Goal: Task Accomplishment & Management: Complete application form

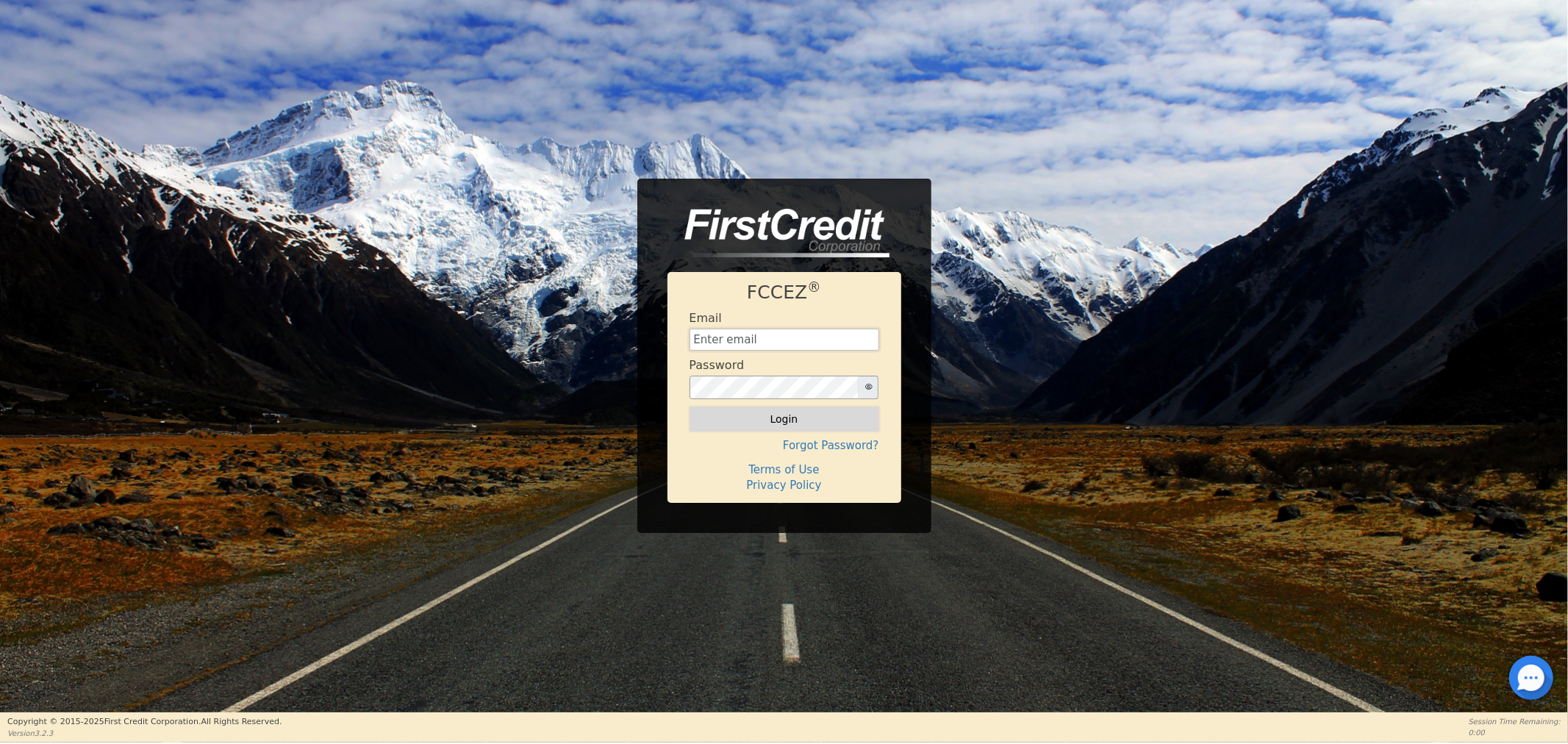
type input "sharemyrainbowfinancing@gmail.com"
click at [783, 419] on button "Login" at bounding box center [784, 419] width 189 height 25
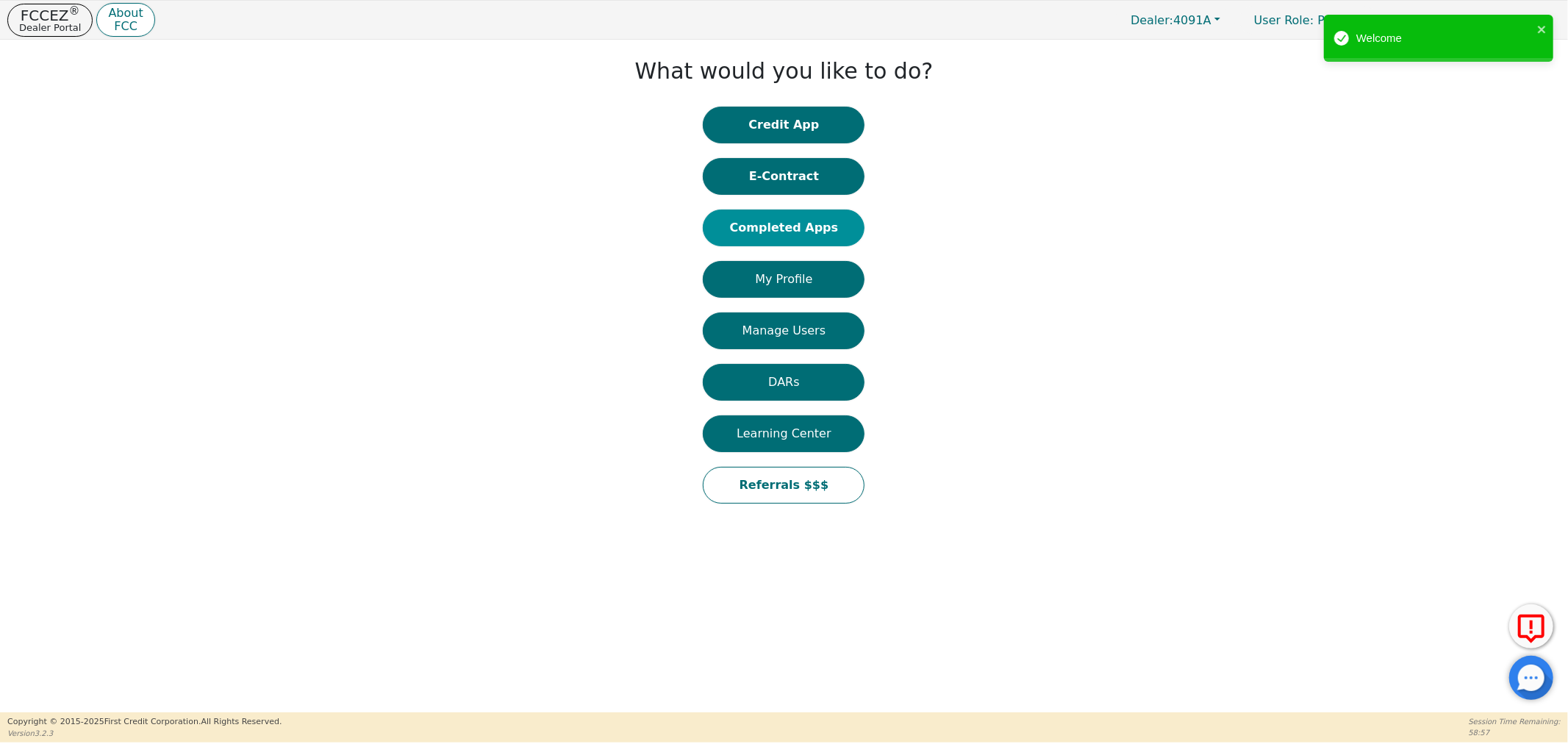
click at [763, 229] on button "Completed Apps" at bounding box center [784, 228] width 161 height 37
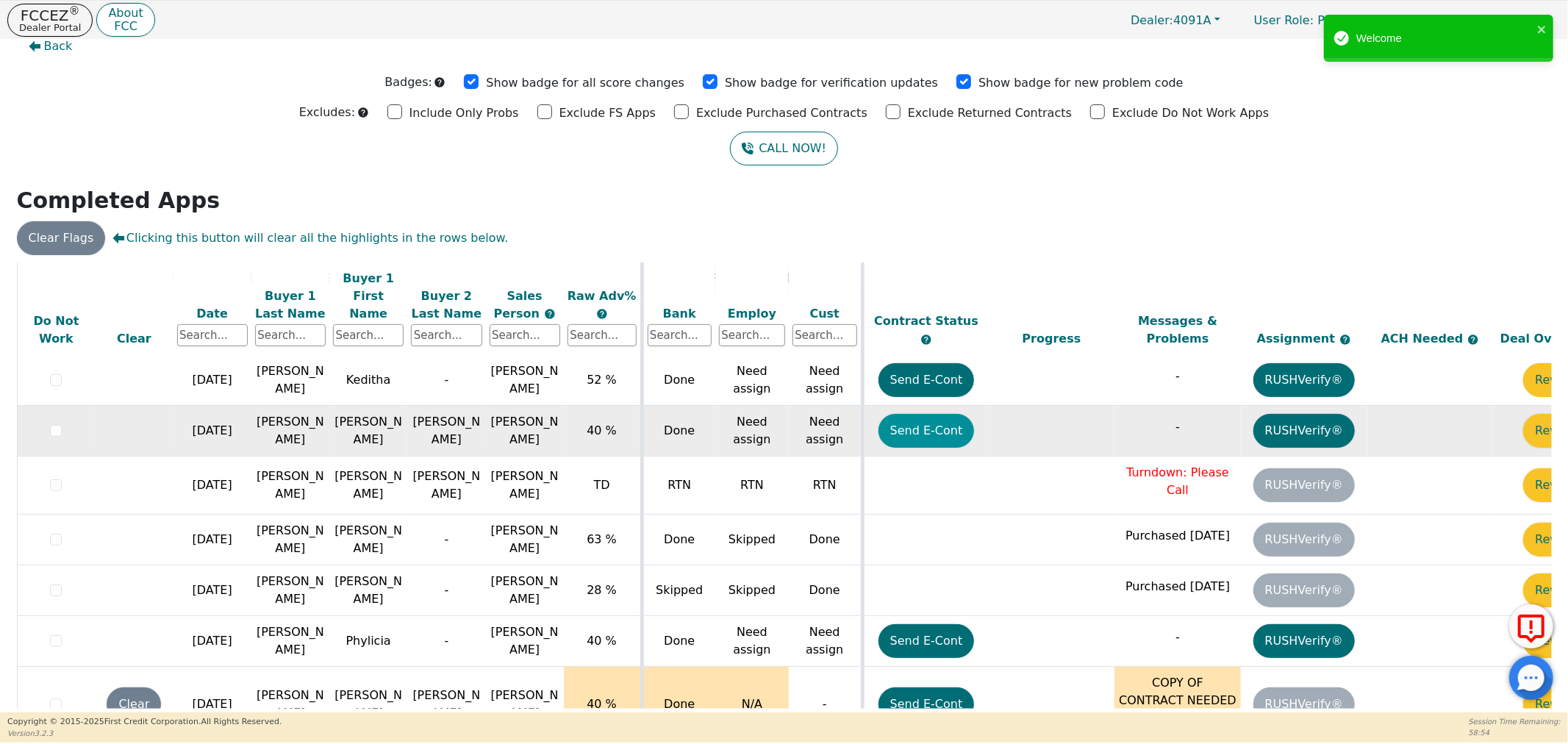
scroll to position [500, 0]
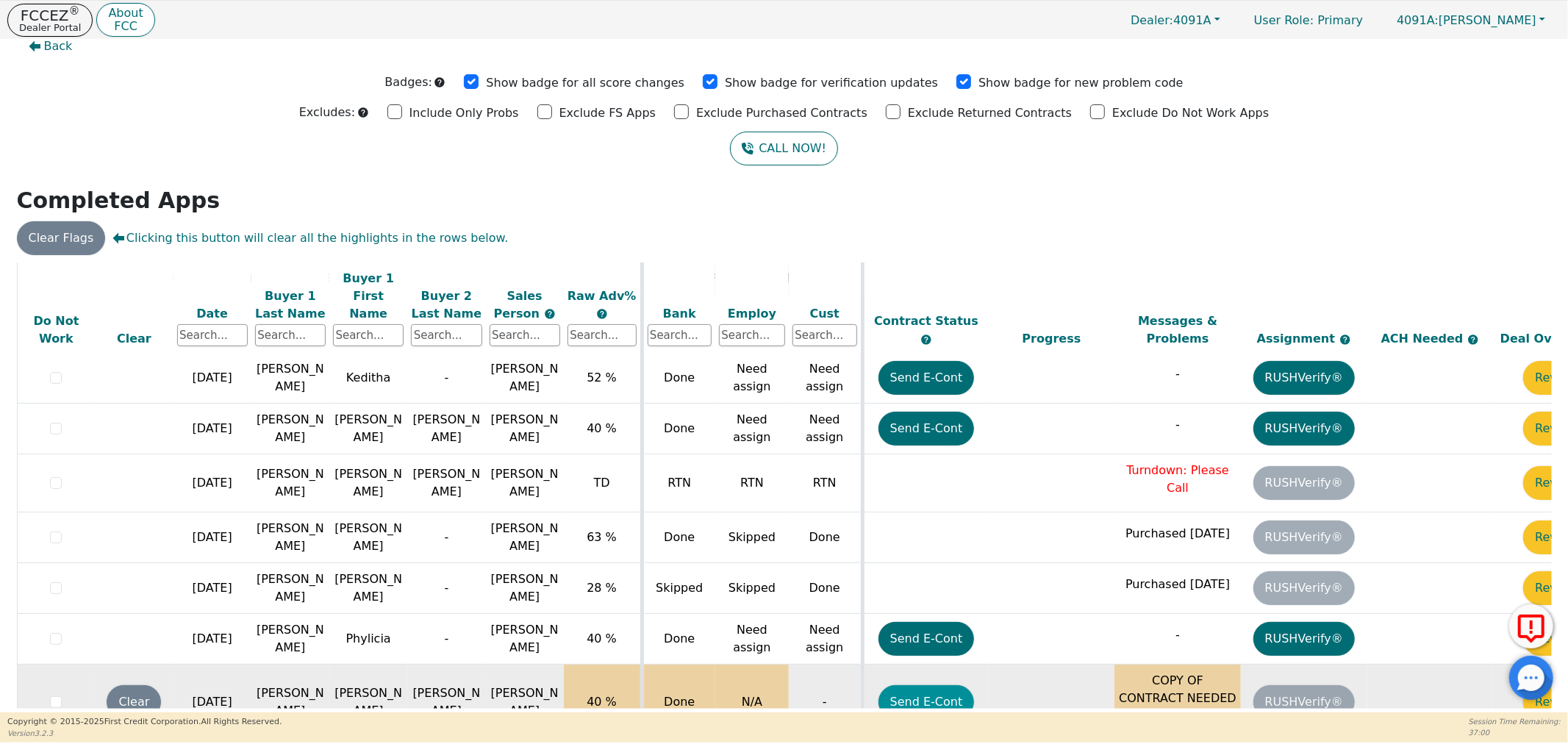
click at [916, 685] on button "Send E-Cont" at bounding box center [927, 702] width 97 height 34
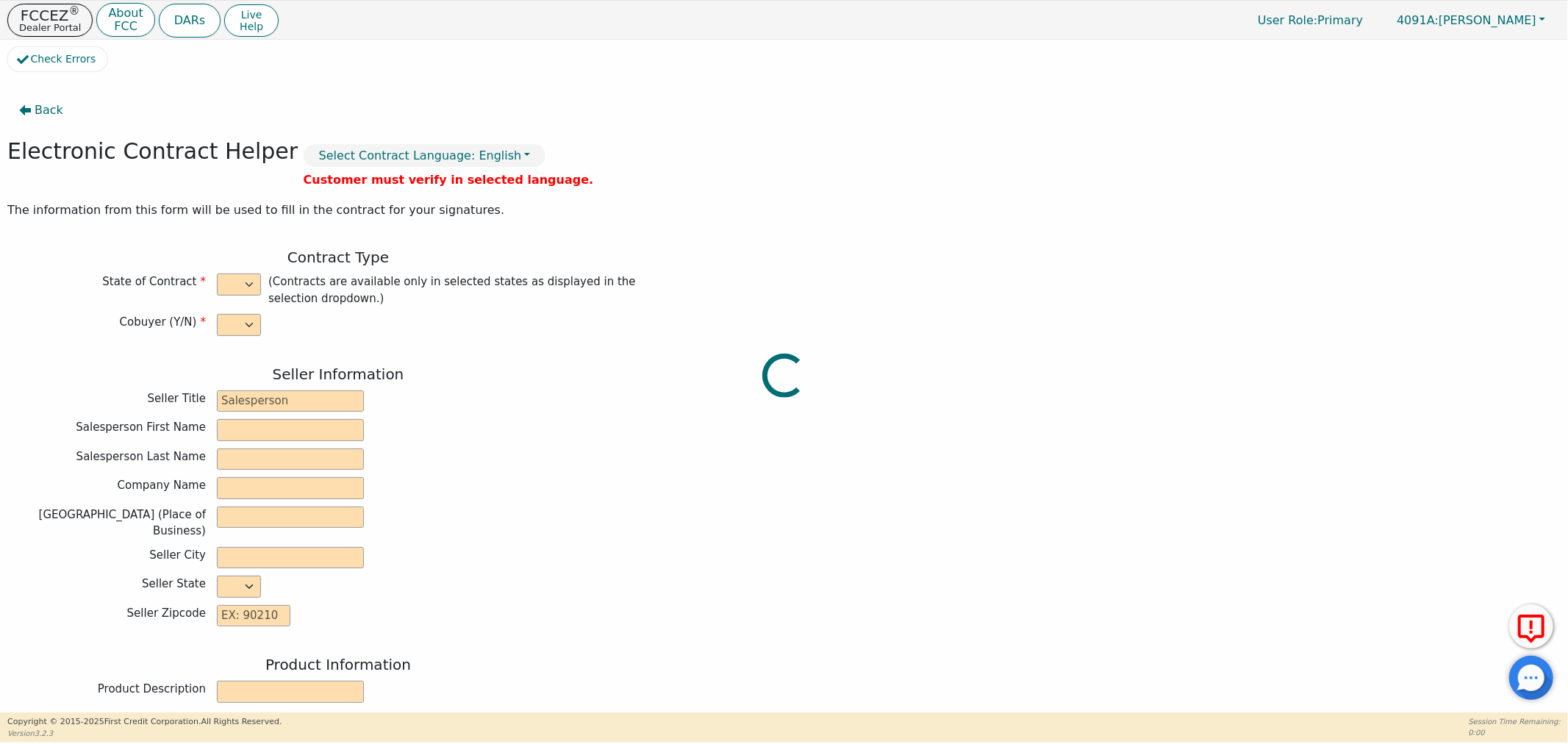
select select "y"
type input "Distributor"
type input "DOUGLAS"
type input "WILLIAMS"
type input "H20 TAKEOVER"
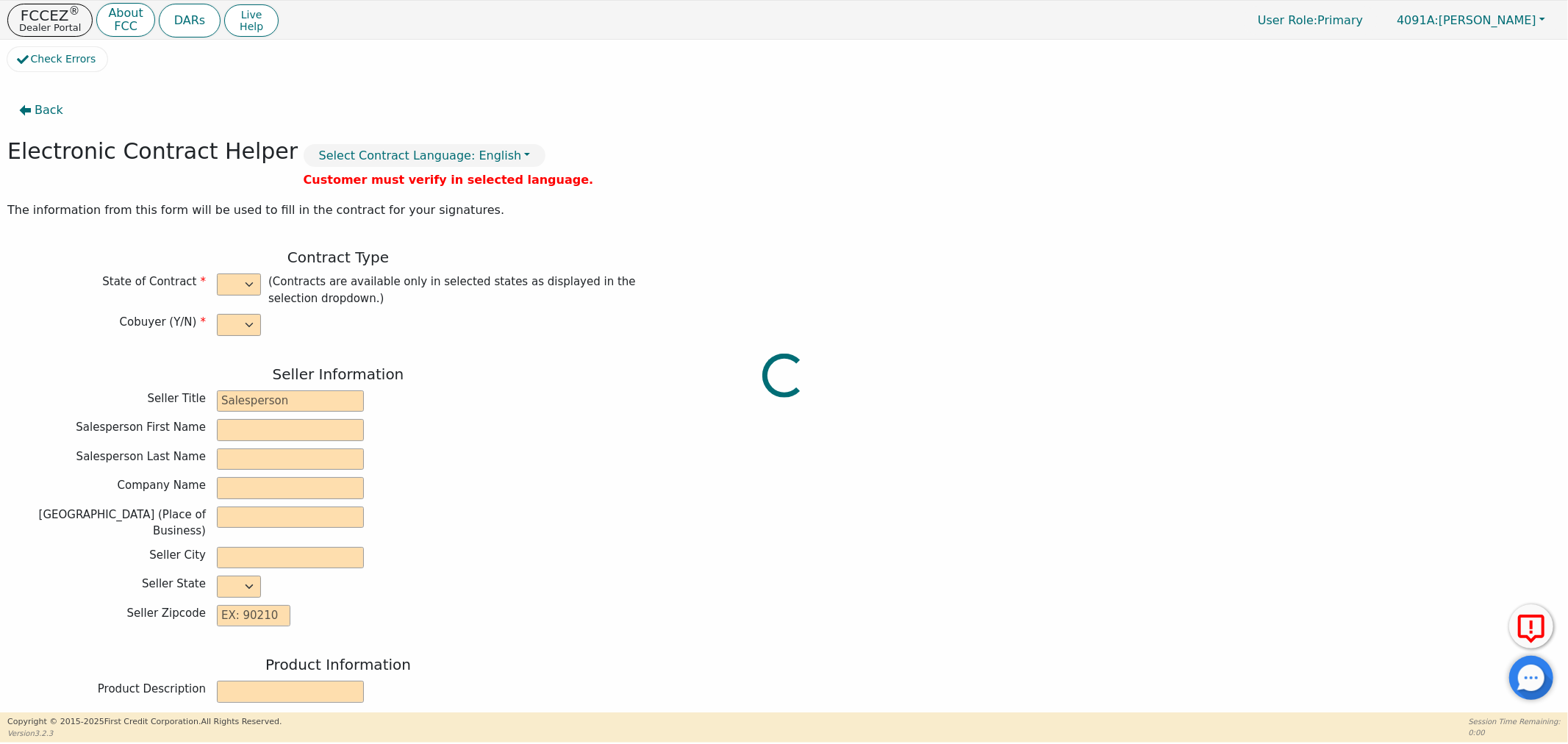
type input "220 WEST MONROE ST"
type input "THOMASVILLE"
select select "GA"
type input "31792"
type input "Timothy"
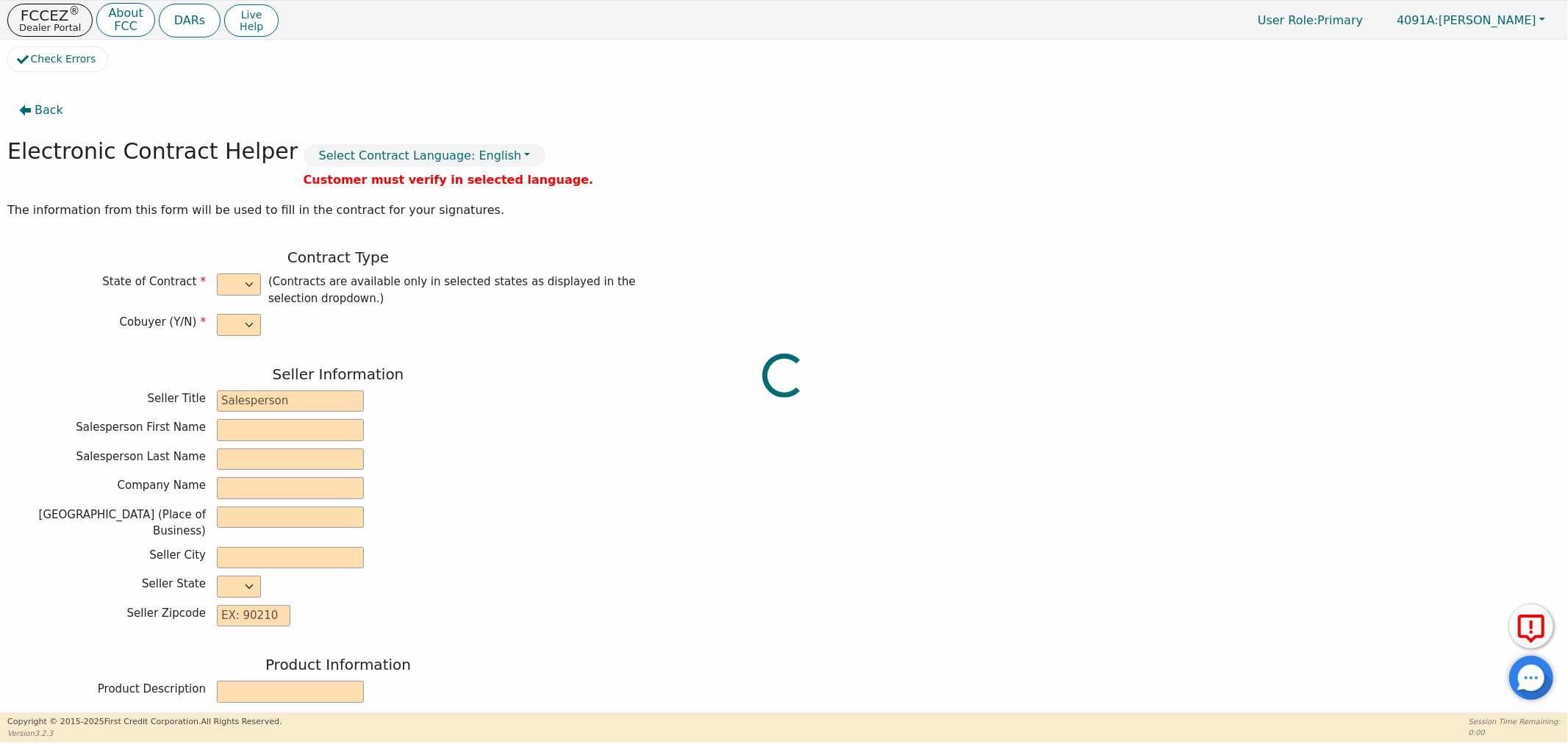
type input "Poitevint"
type input "shawnpoitevint@yahoo.com"
type input "Anna"
type input "Poitevint"
type input "annamrichards86@gmail.com"
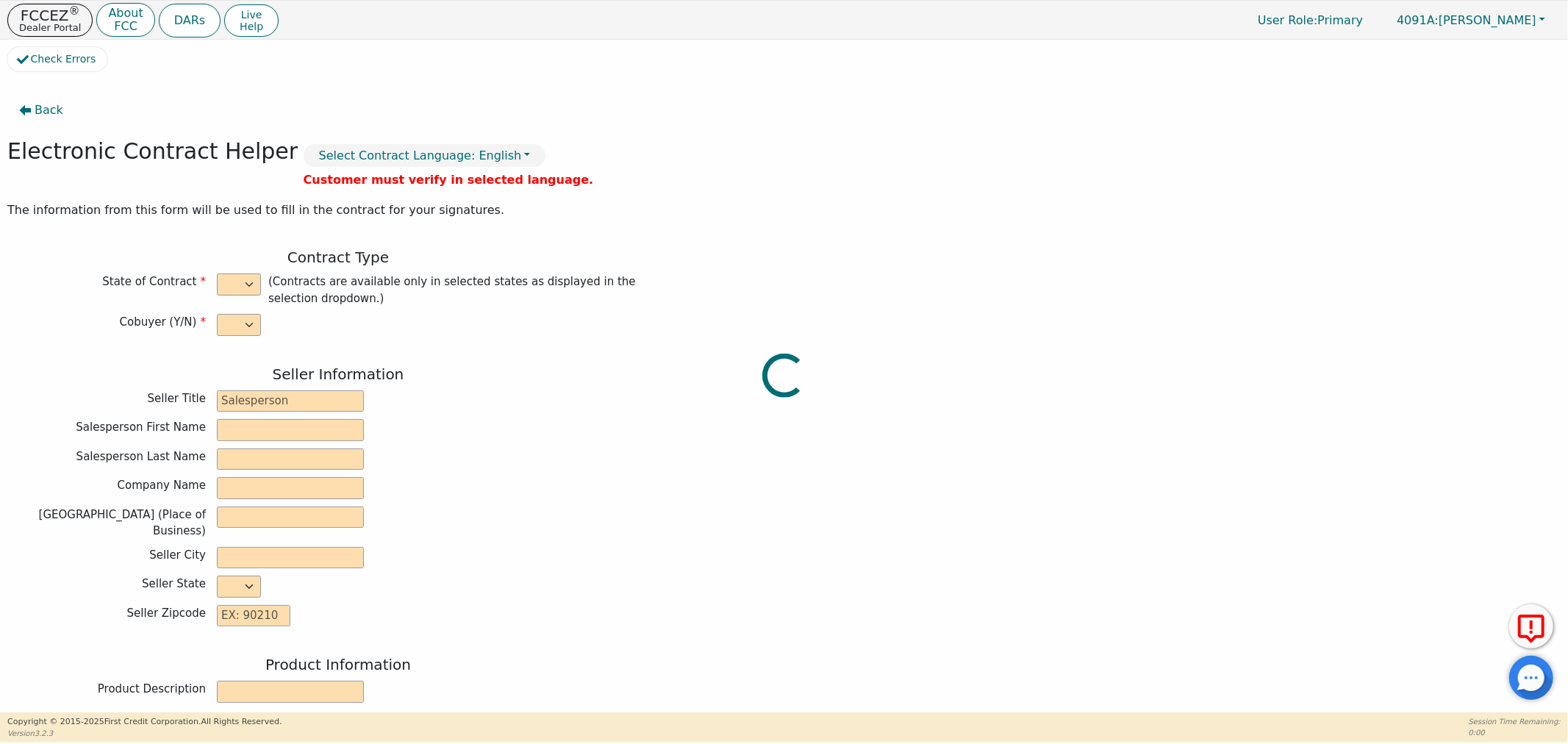
type input "205 Chipper Mill Rd"
type input "Cairo"
select select "GA"
type input "39828"
type input "2025-10-13"
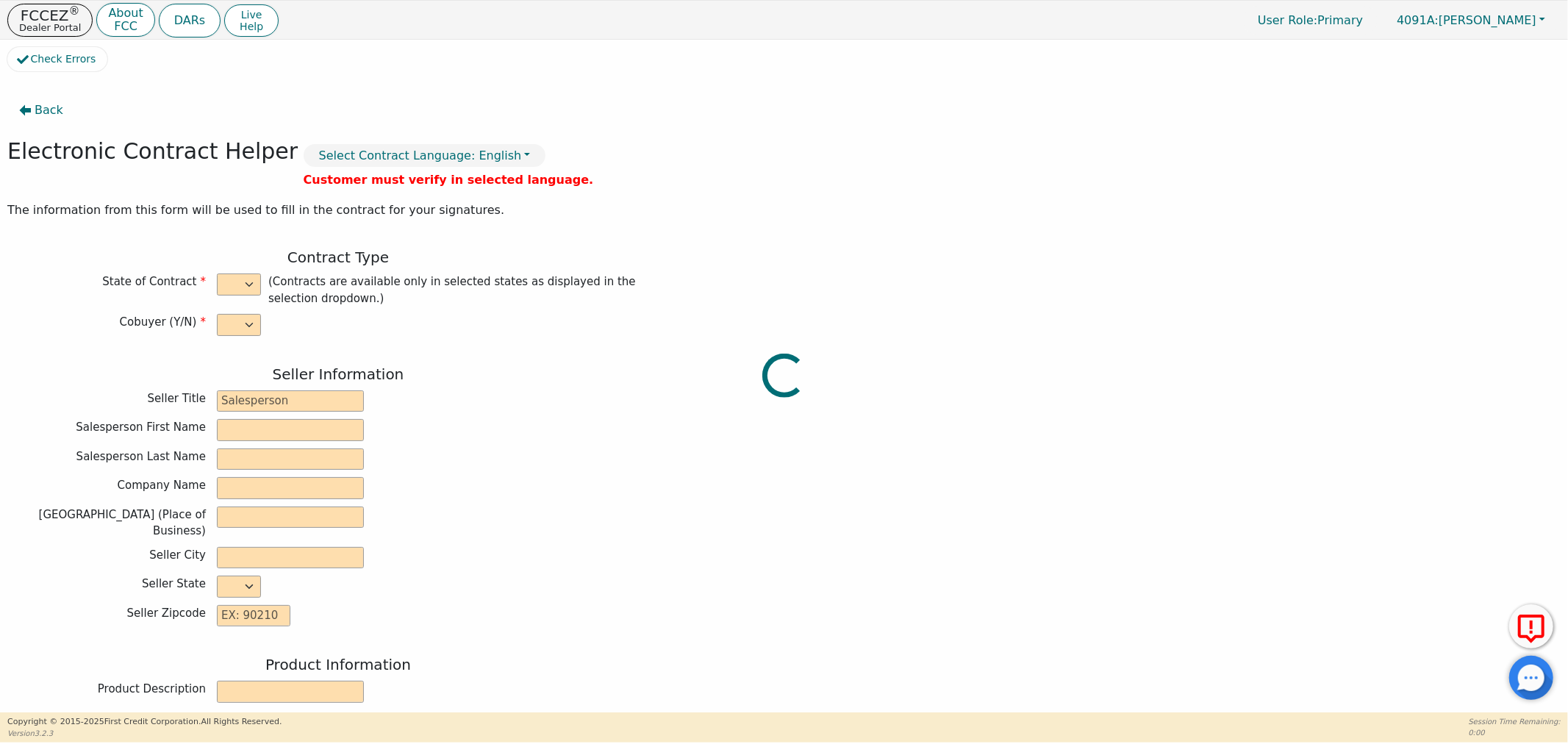
type input "21.98"
type input "2026-01-07"
type input "48"
type input "12"
type input "3698.00"
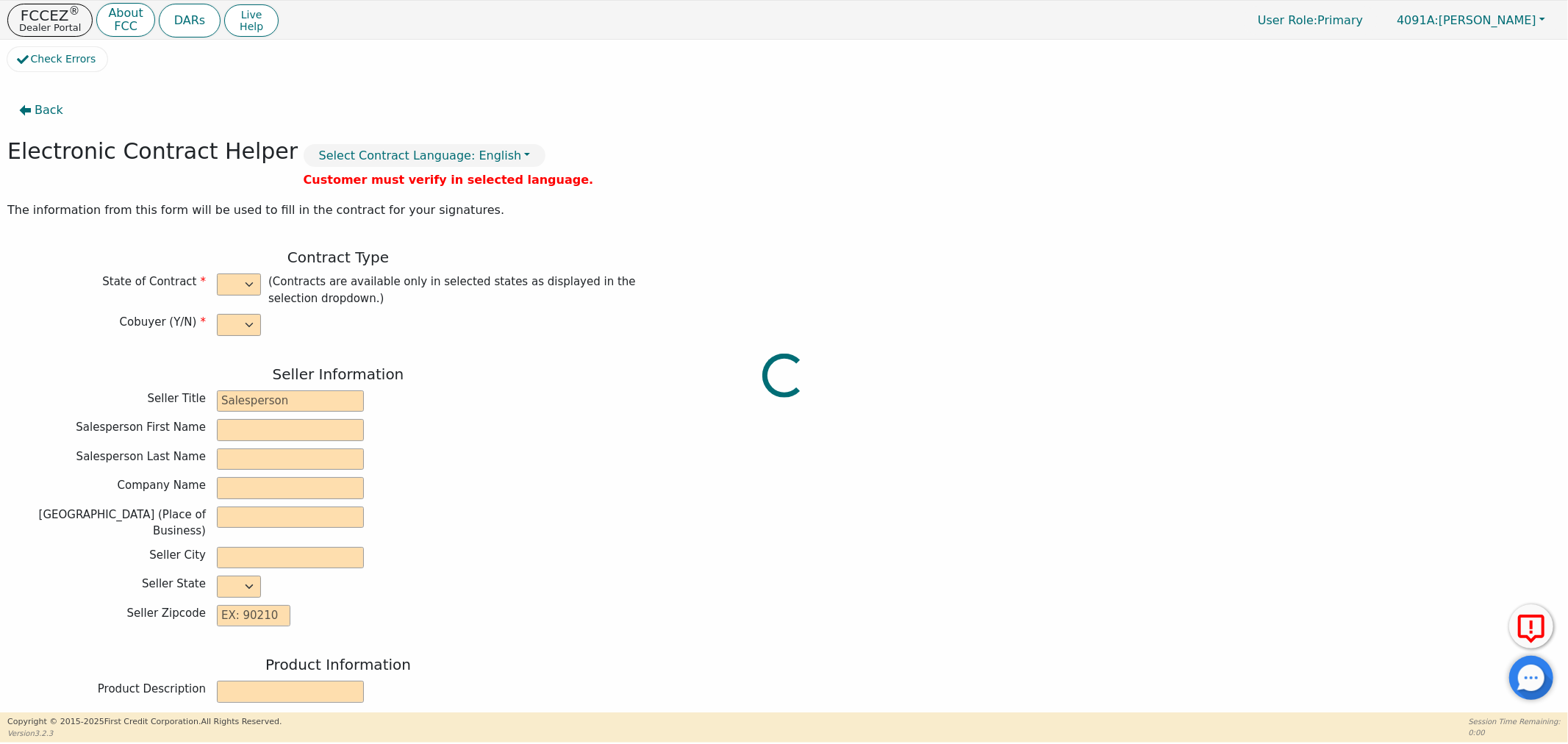
type input "0.00"
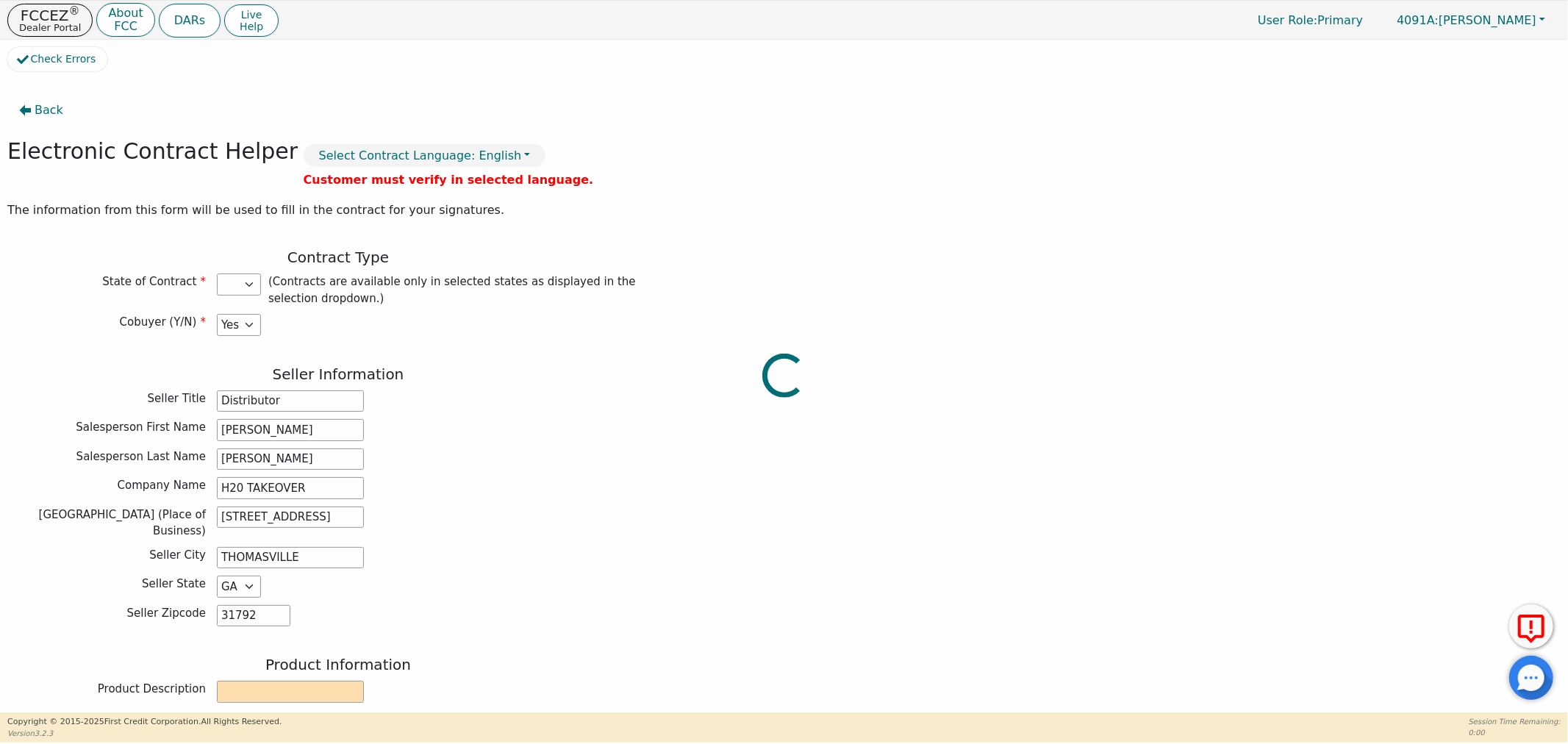
type input "3698.00"
select select "GA"
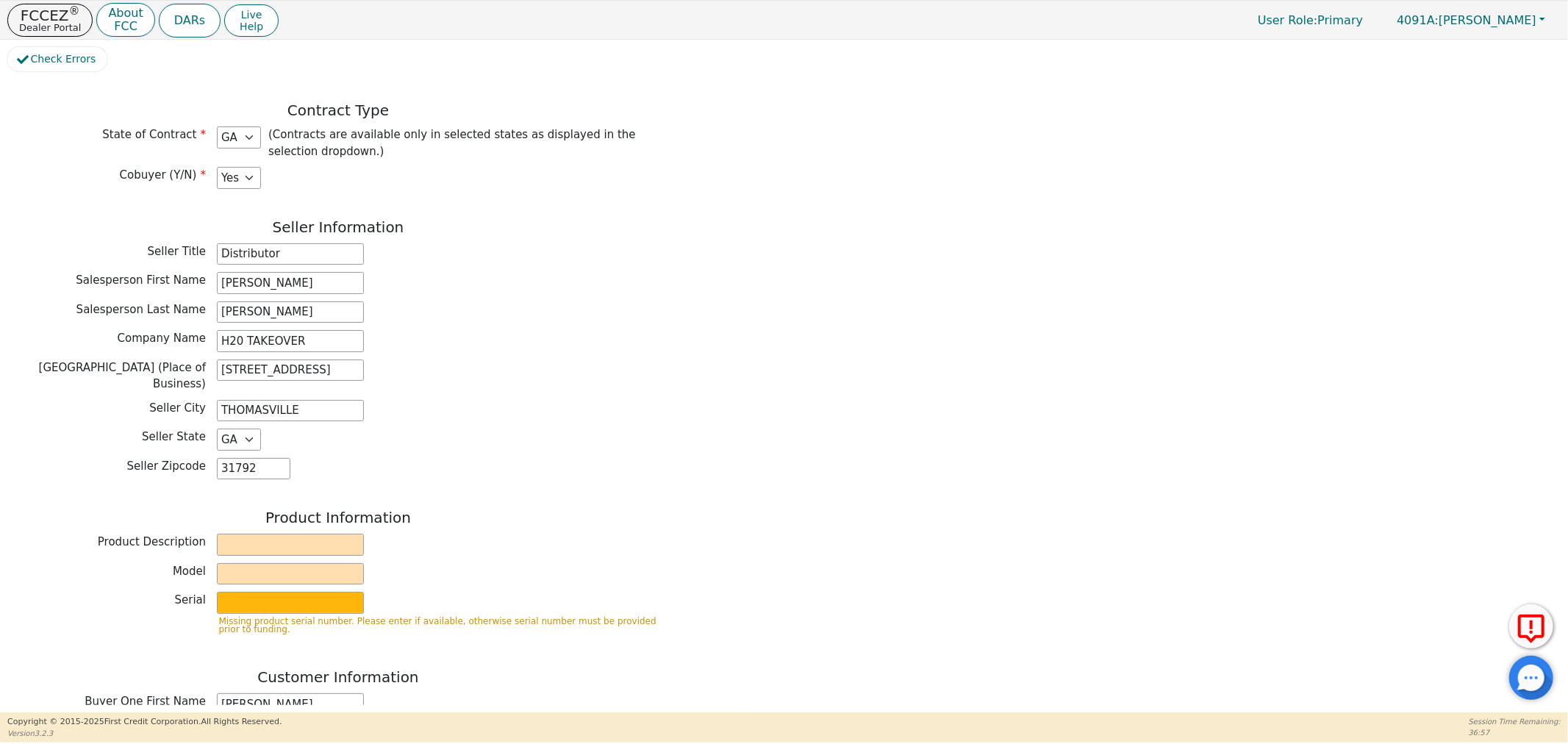
scroll to position [163, 0]
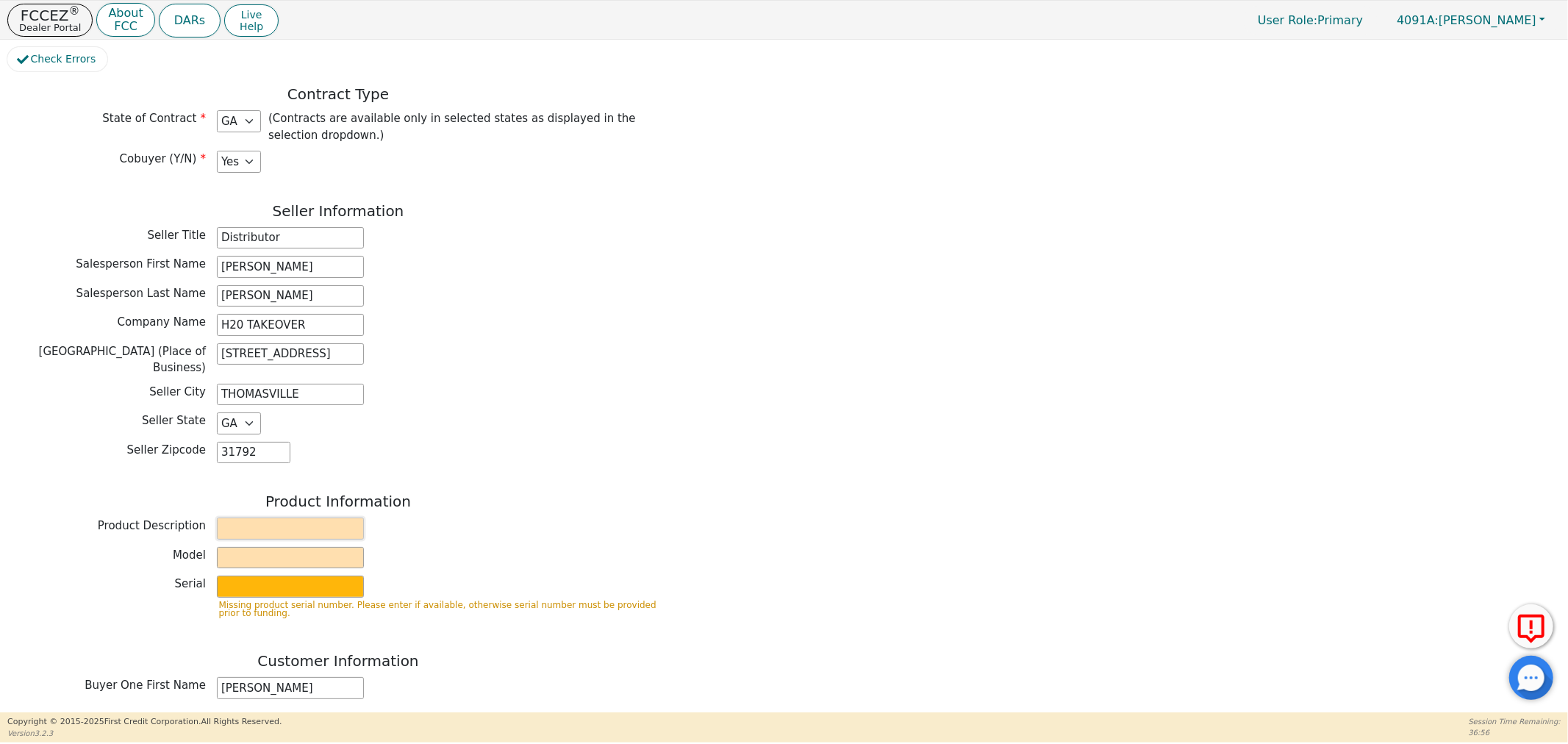
click at [273, 518] on input "text" at bounding box center [290, 528] width 147 height 22
type input "RAINBOW"
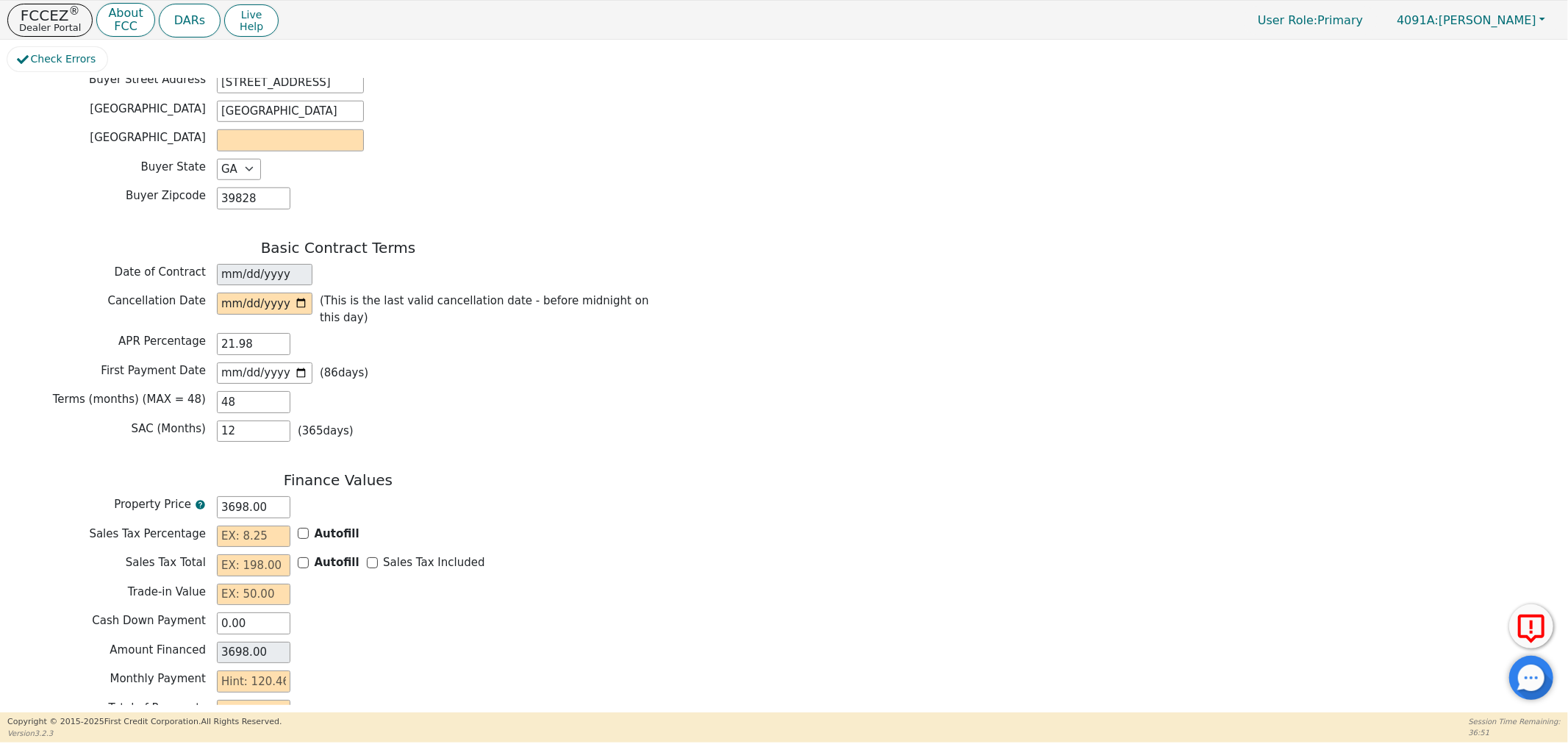
scroll to position [1062, 0]
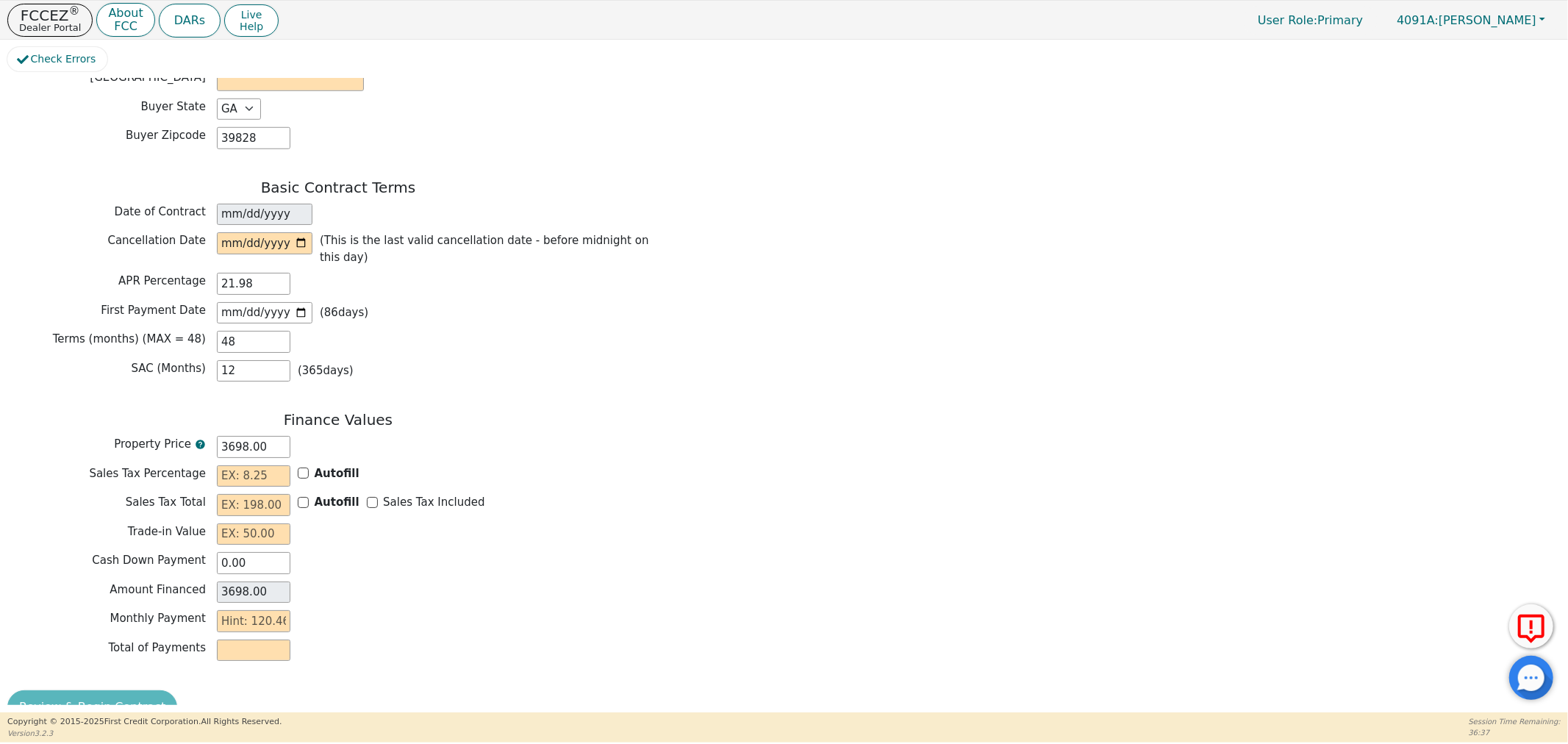
type input "SRX"
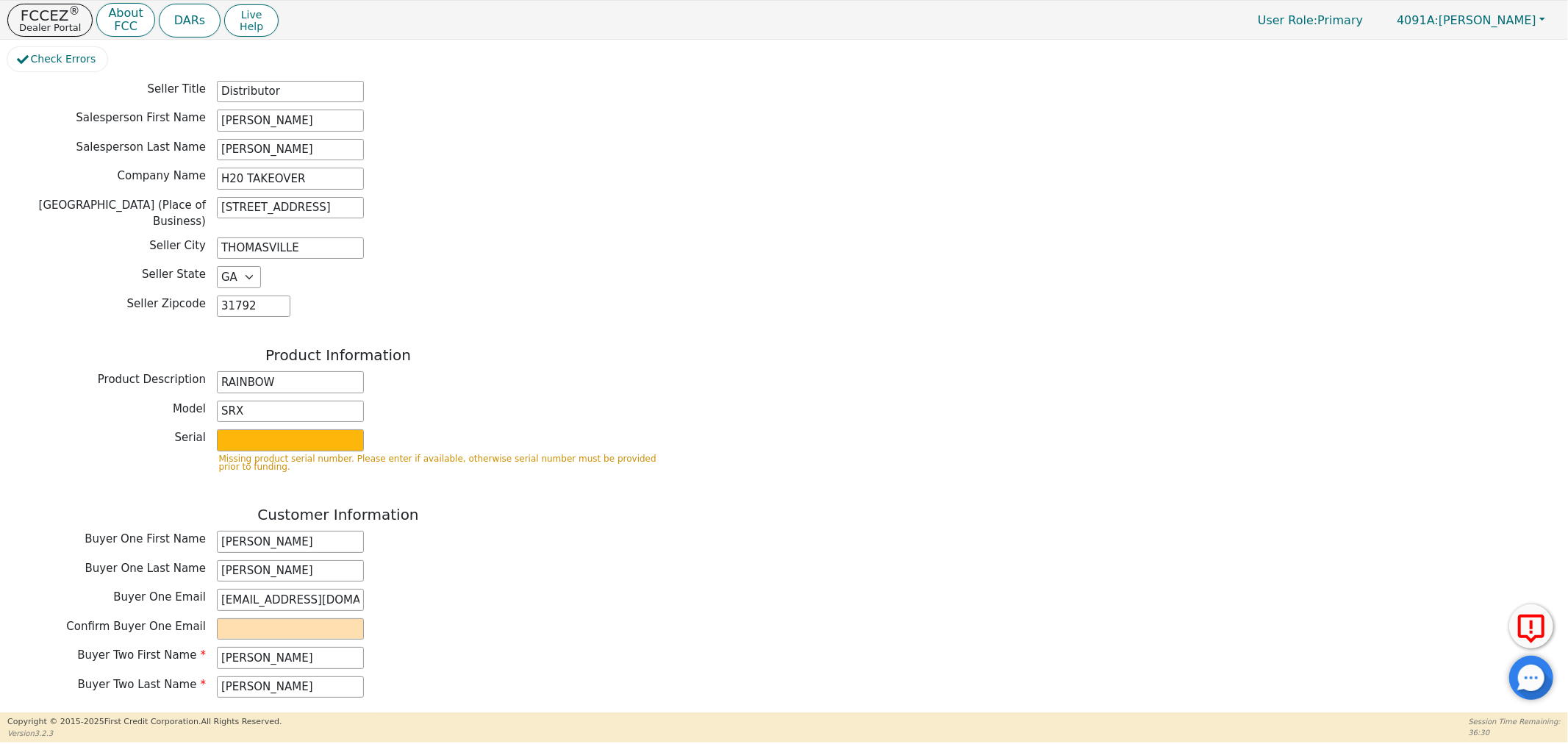
scroll to position [327, 0]
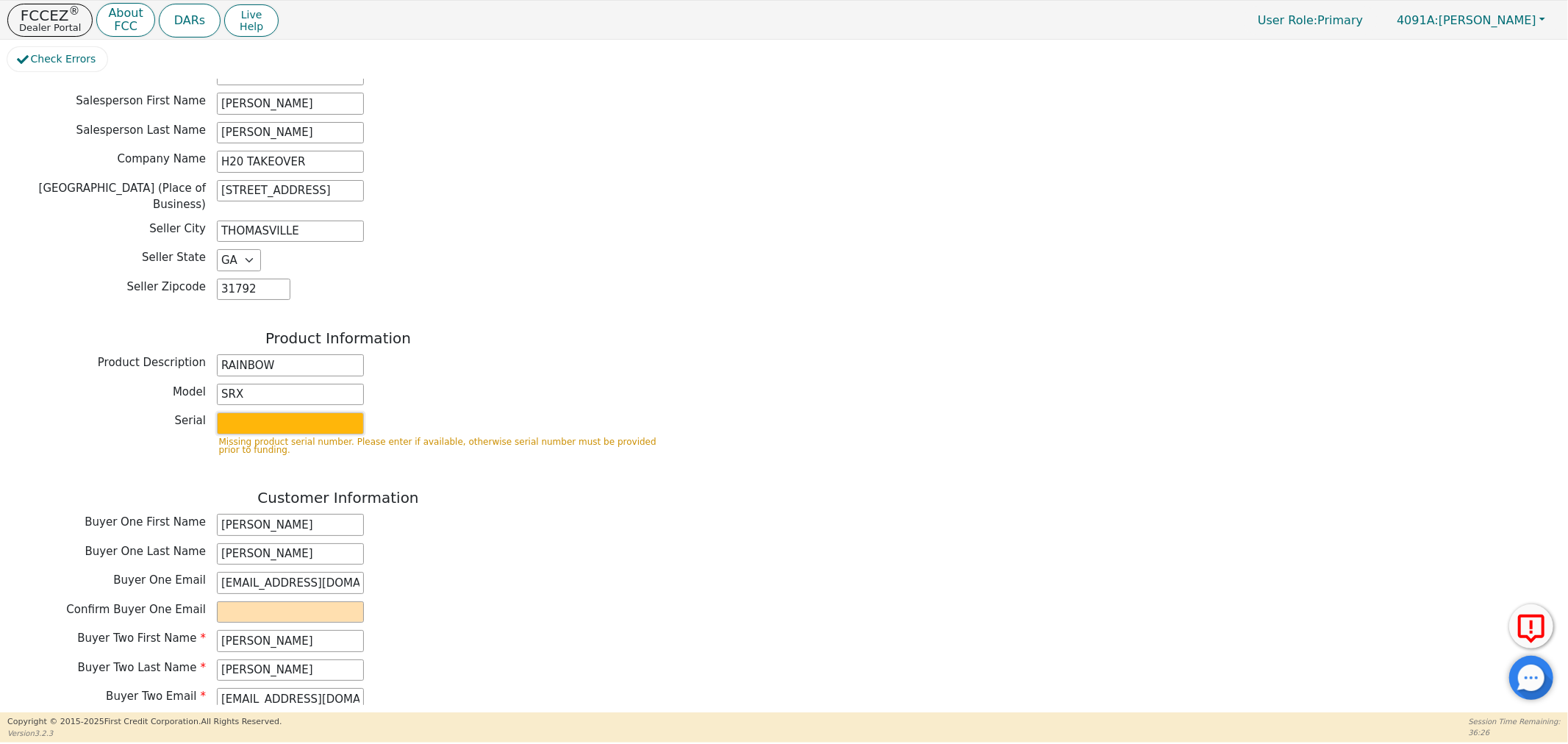
drag, startPoint x: 318, startPoint y: 420, endPoint x: 326, endPoint y: 414, distance: 10.0
click at [319, 418] on input "text" at bounding box center [290, 423] width 147 height 22
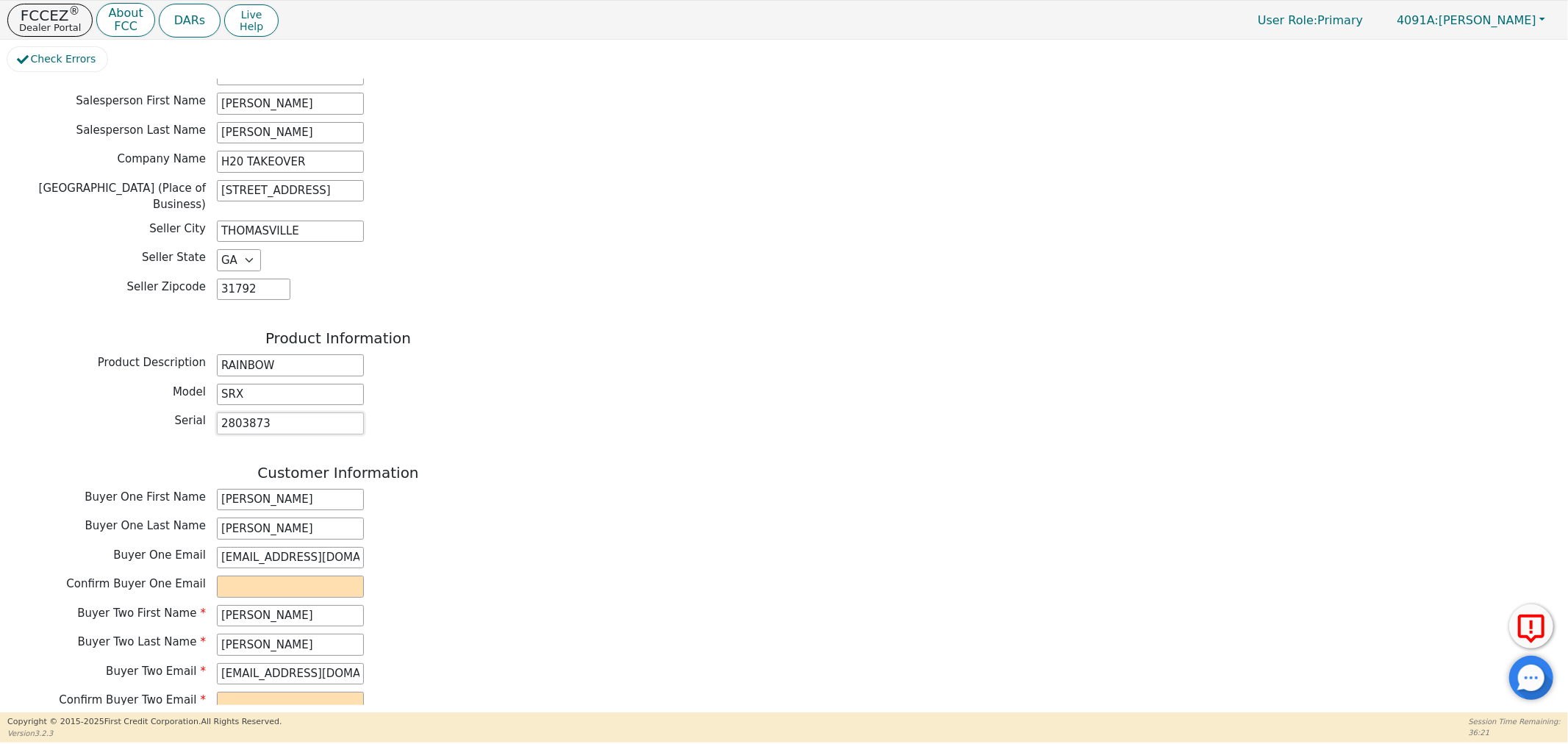
click at [225, 416] on input "2803873" at bounding box center [290, 423] width 147 height 22
type input "22803873"
drag, startPoint x: 221, startPoint y: 549, endPoint x: 410, endPoint y: 546, distance: 189.0
click at [410, 547] on div "Buyer One Email shawnpoitevint@yahoo.com" at bounding box center [338, 558] width 661 height 22
click at [281, 576] on input "email" at bounding box center [290, 586] width 147 height 22
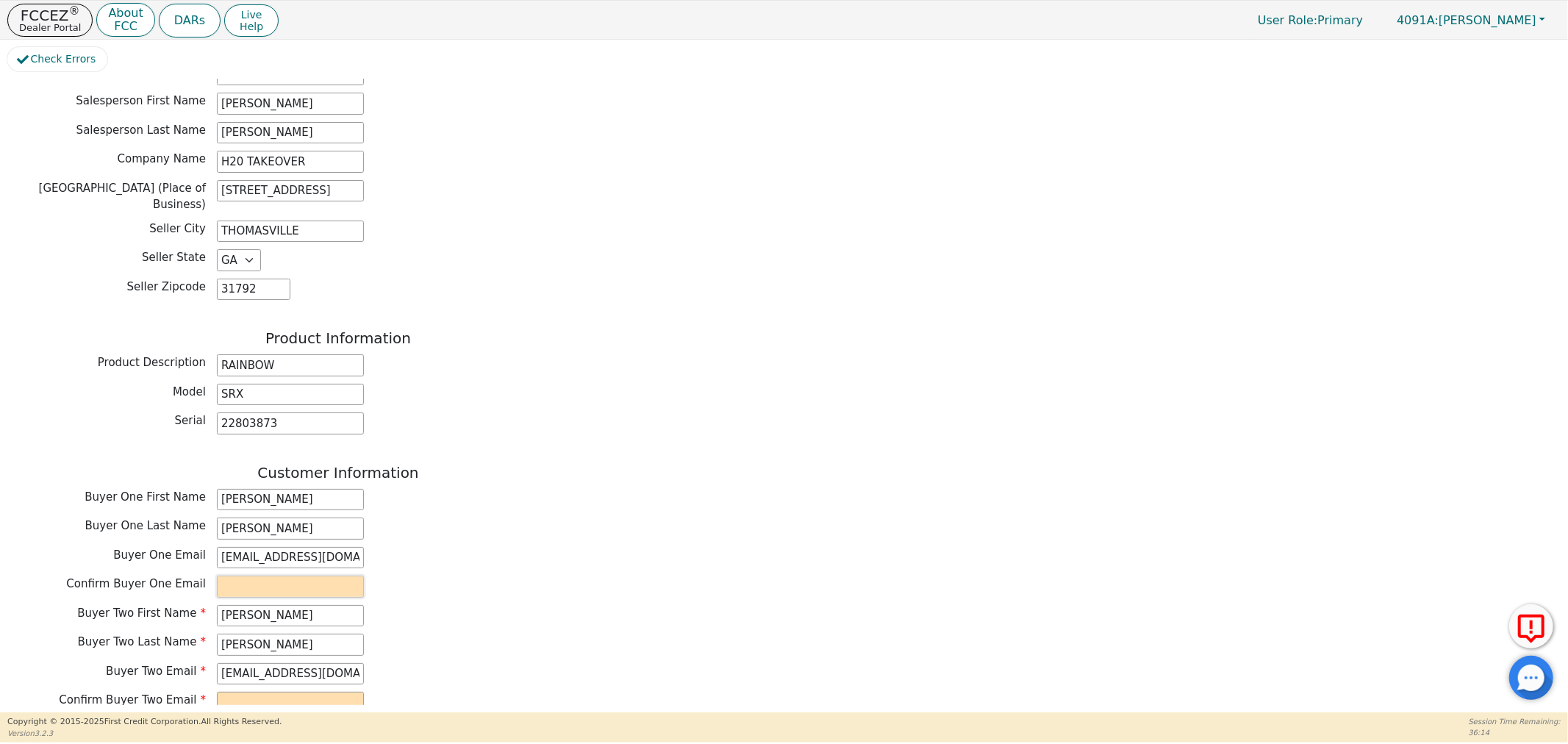
paste input "shawnpoitevint@yahoo.com"
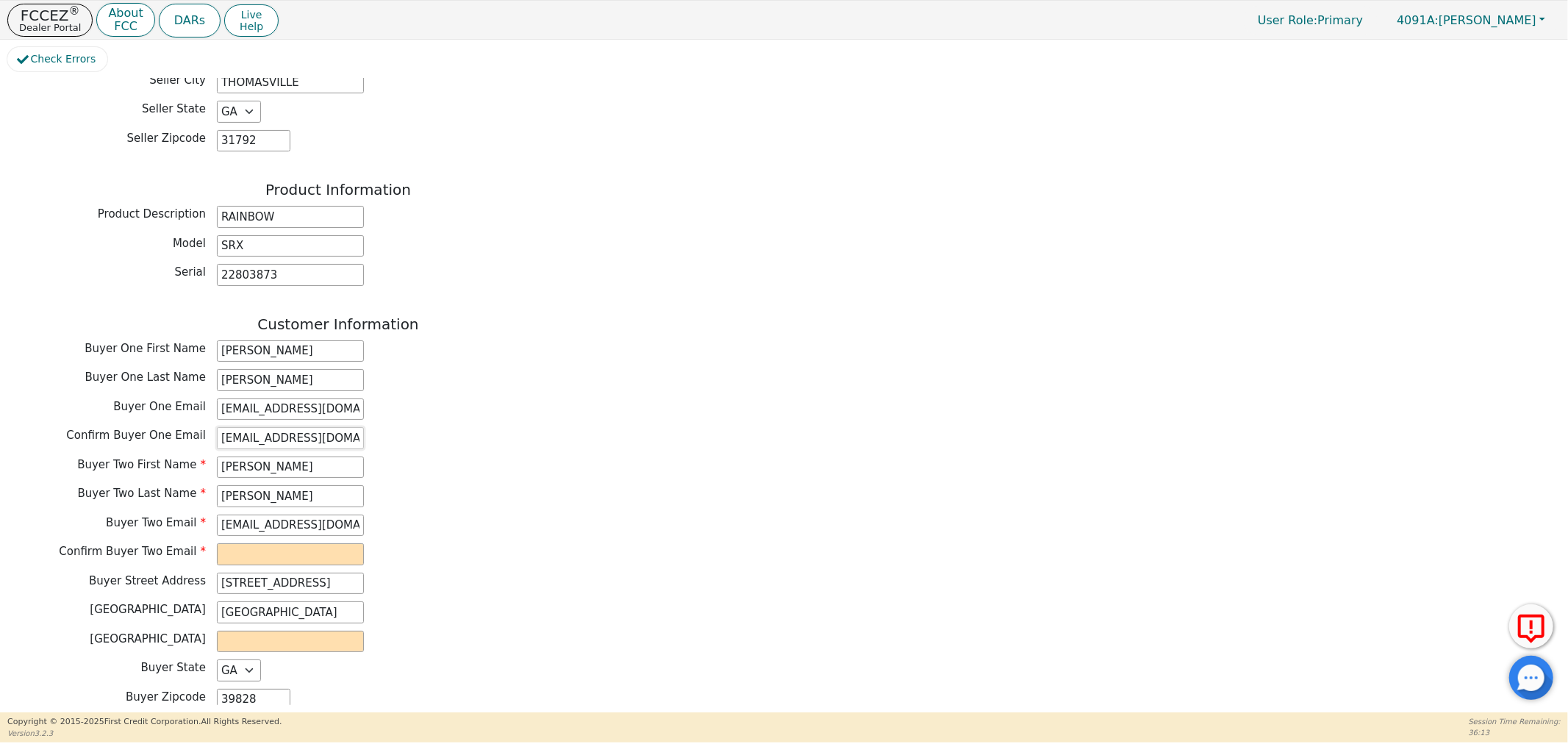
scroll to position [490, 0]
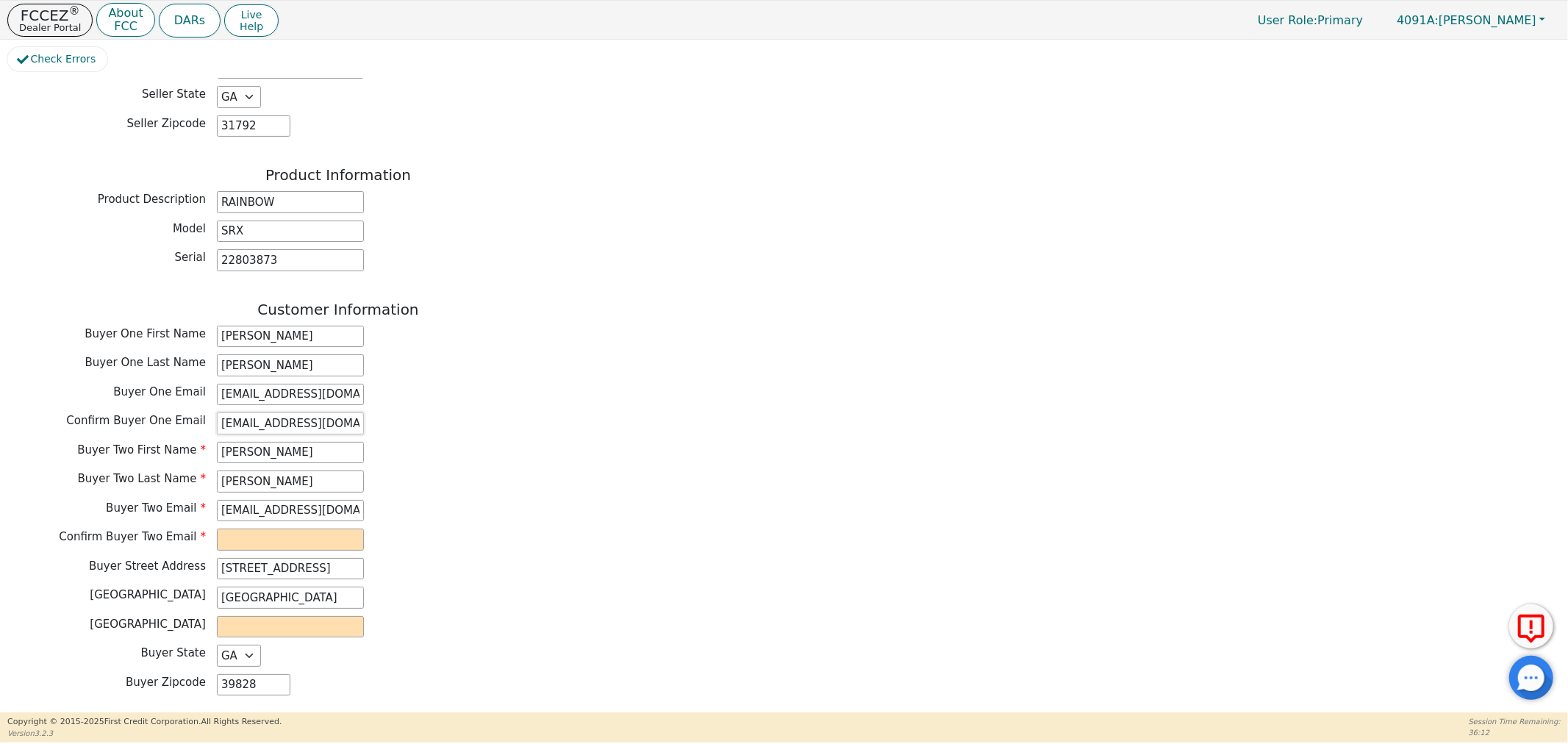
type input "shawnpoitevint@yahoo.com"
drag, startPoint x: 216, startPoint y: 497, endPoint x: 512, endPoint y: 520, distance: 296.9
click at [512, 520] on div "Buyer Two First Name Anna Buyer Two Last Name Poitevint Buyer Two Email annamri…" at bounding box center [338, 498] width 661 height 112
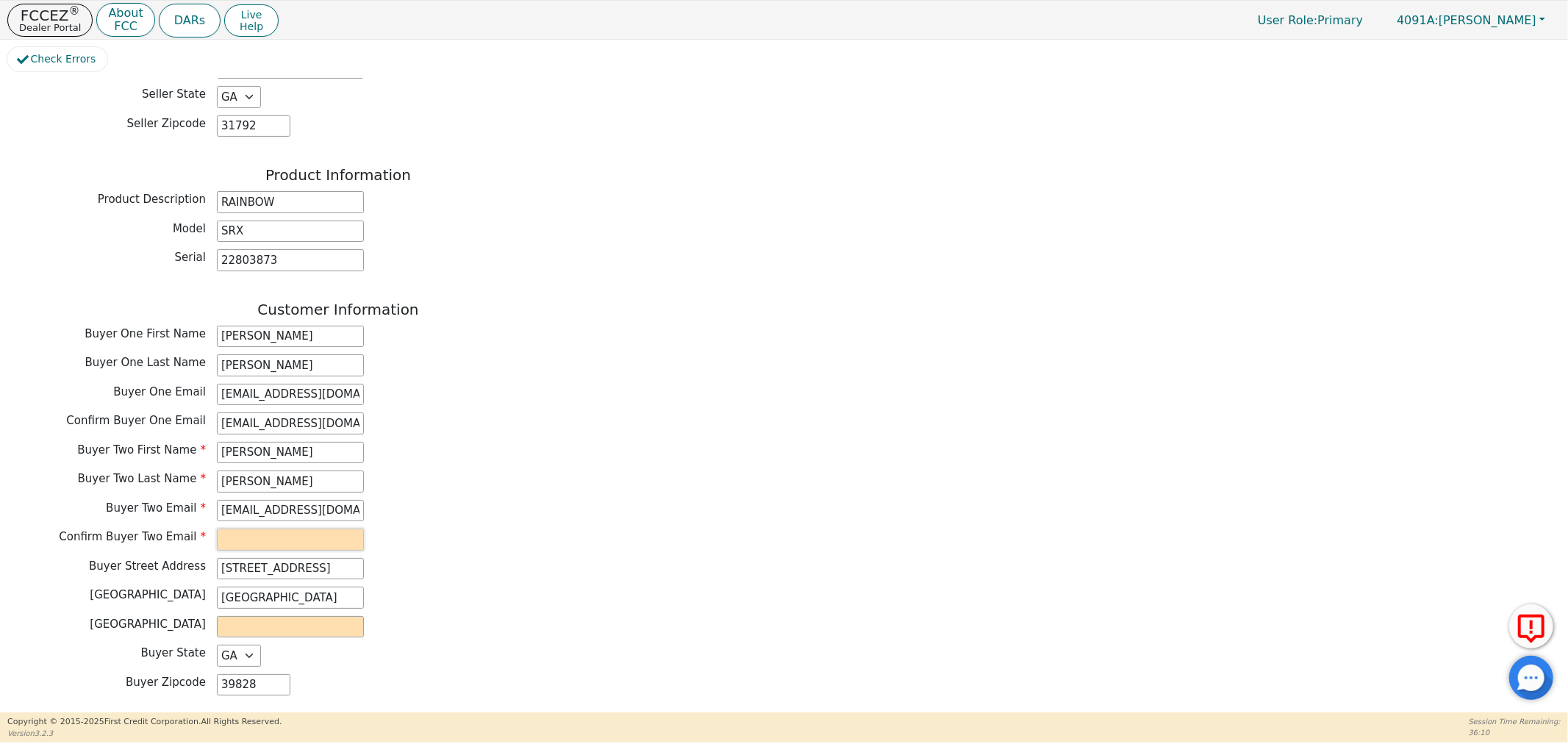
click at [252, 529] on input "email" at bounding box center [290, 540] width 147 height 22
paste input "annamrichards86@gmail.com"
type input "annamrichards86@gmail.com"
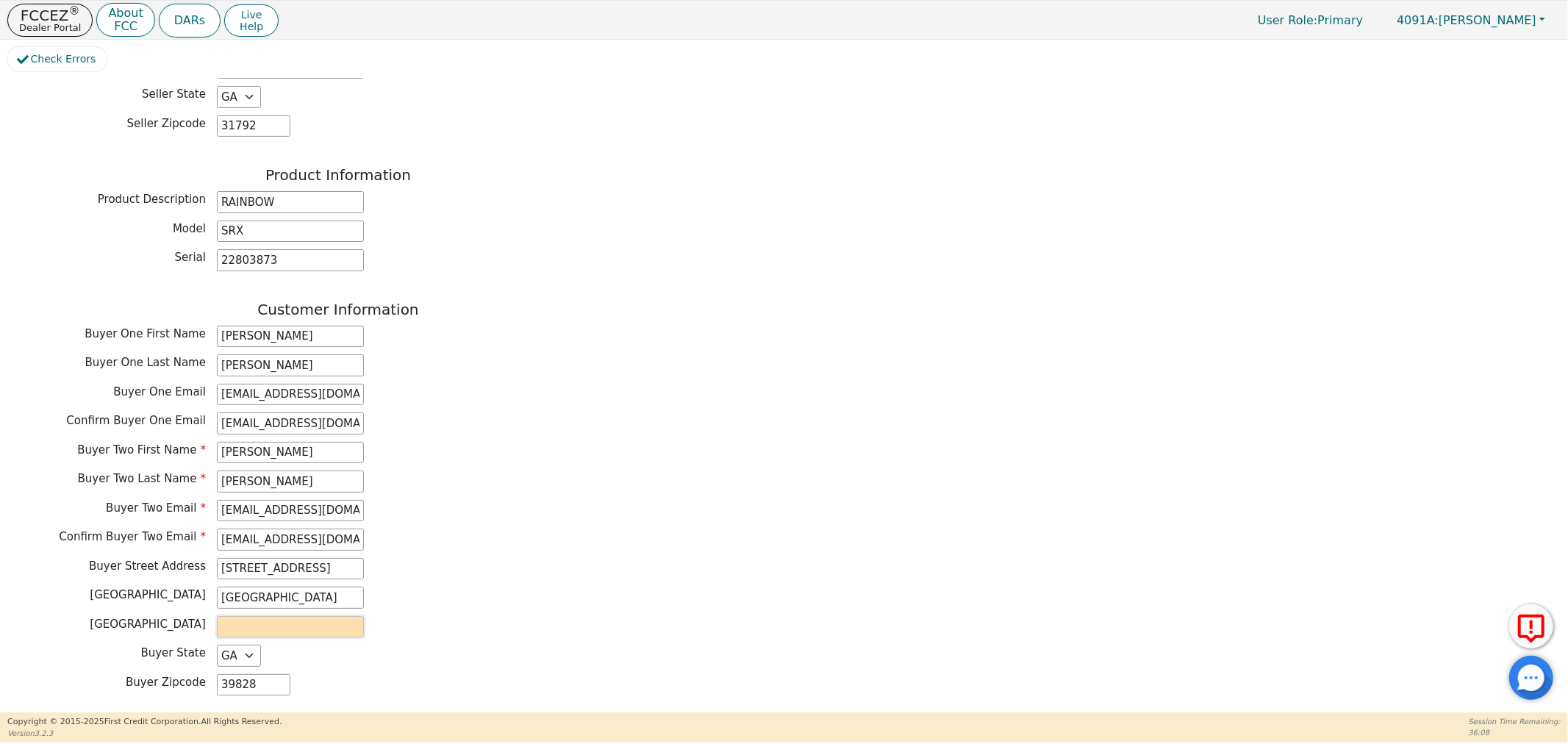
click at [341, 616] on input "text" at bounding box center [290, 627] width 147 height 22
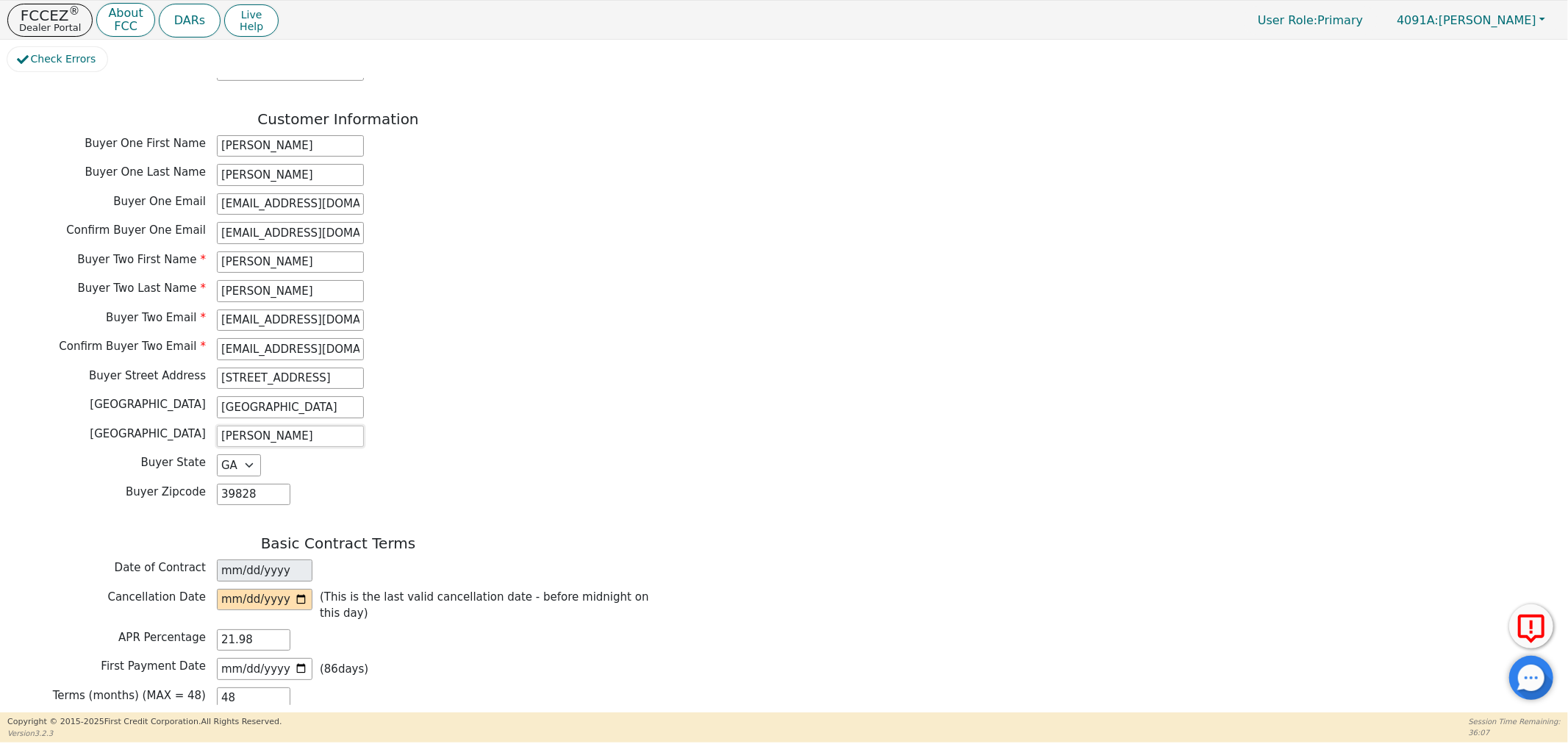
scroll to position [736, 0]
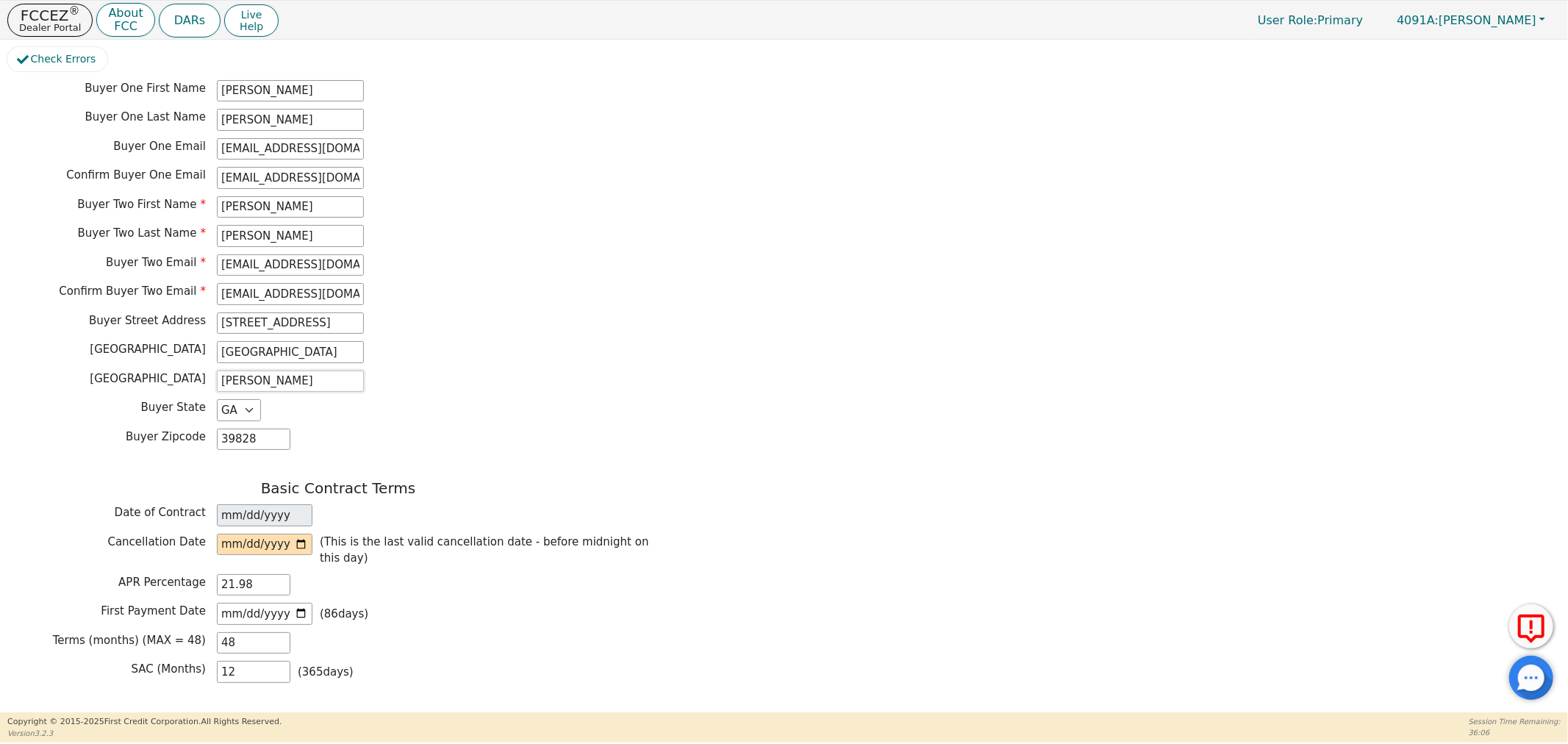
type input "GRADY"
click at [303, 534] on input "date" at bounding box center [264, 545] width 96 height 22
type input "2025-10-16"
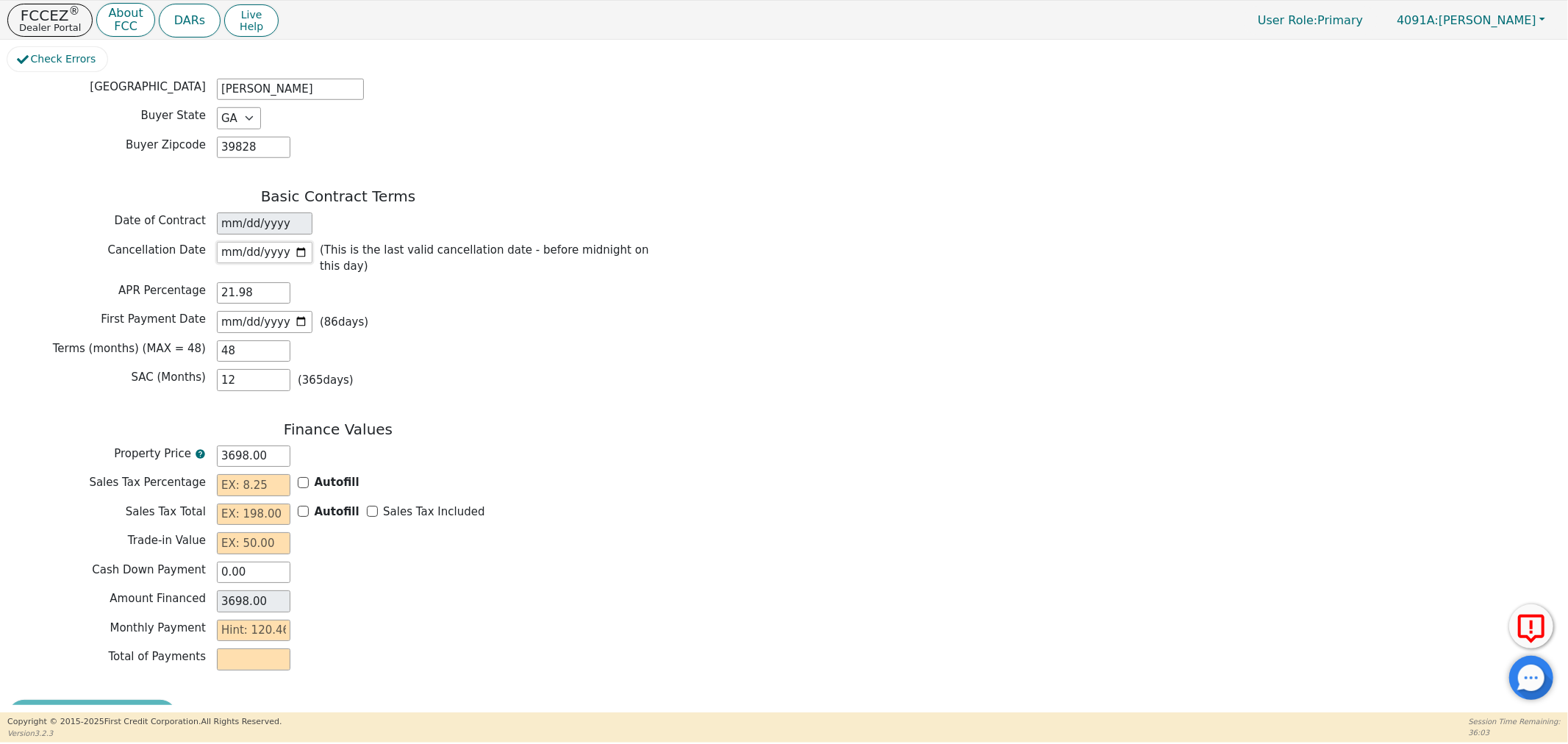
scroll to position [1050, 0]
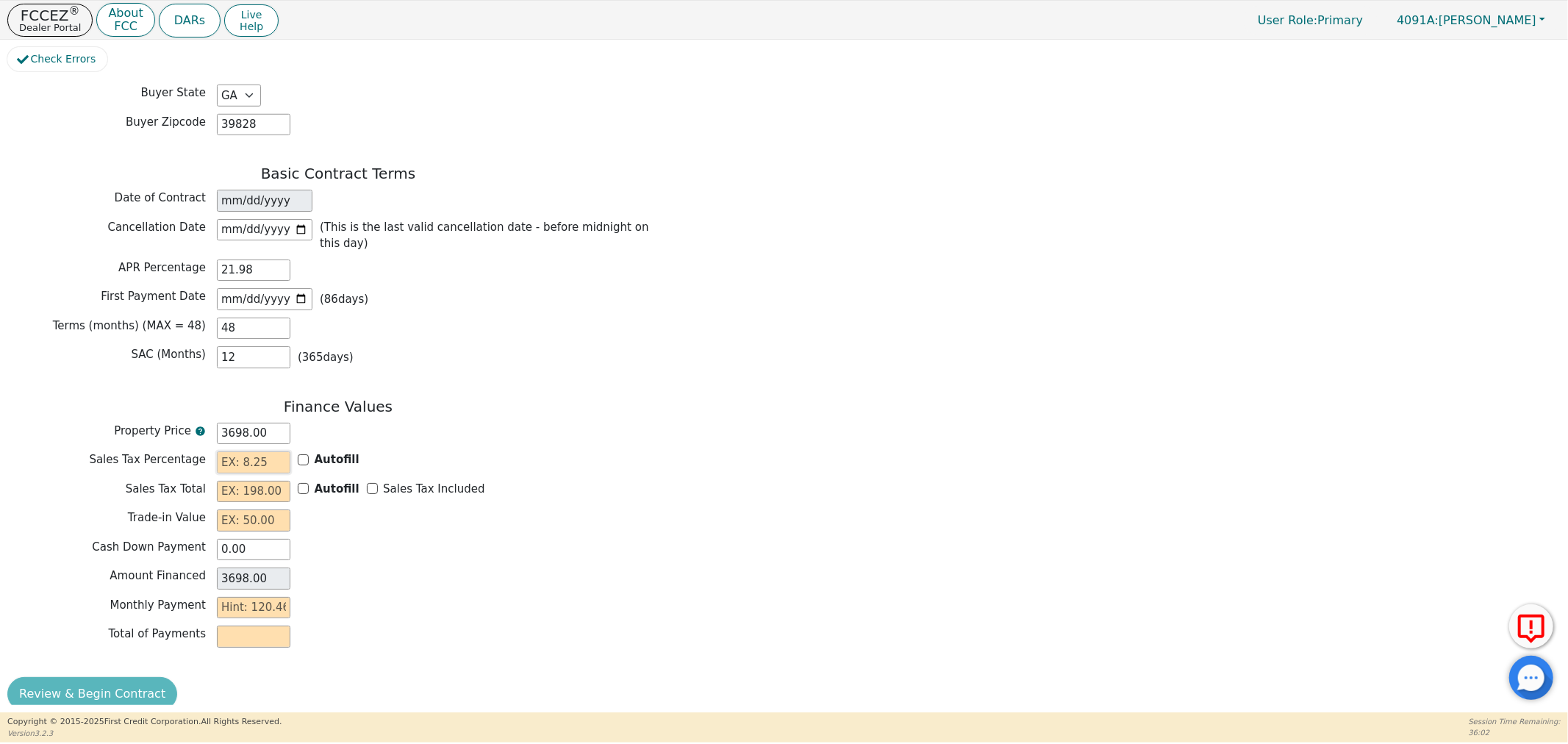
click at [262, 451] on input "text" at bounding box center [253, 462] width 73 height 22
type input "8.00"
click at [299, 483] on input "Autofill" at bounding box center [303, 488] width 11 height 11
checkbox input "true"
type input "295.84"
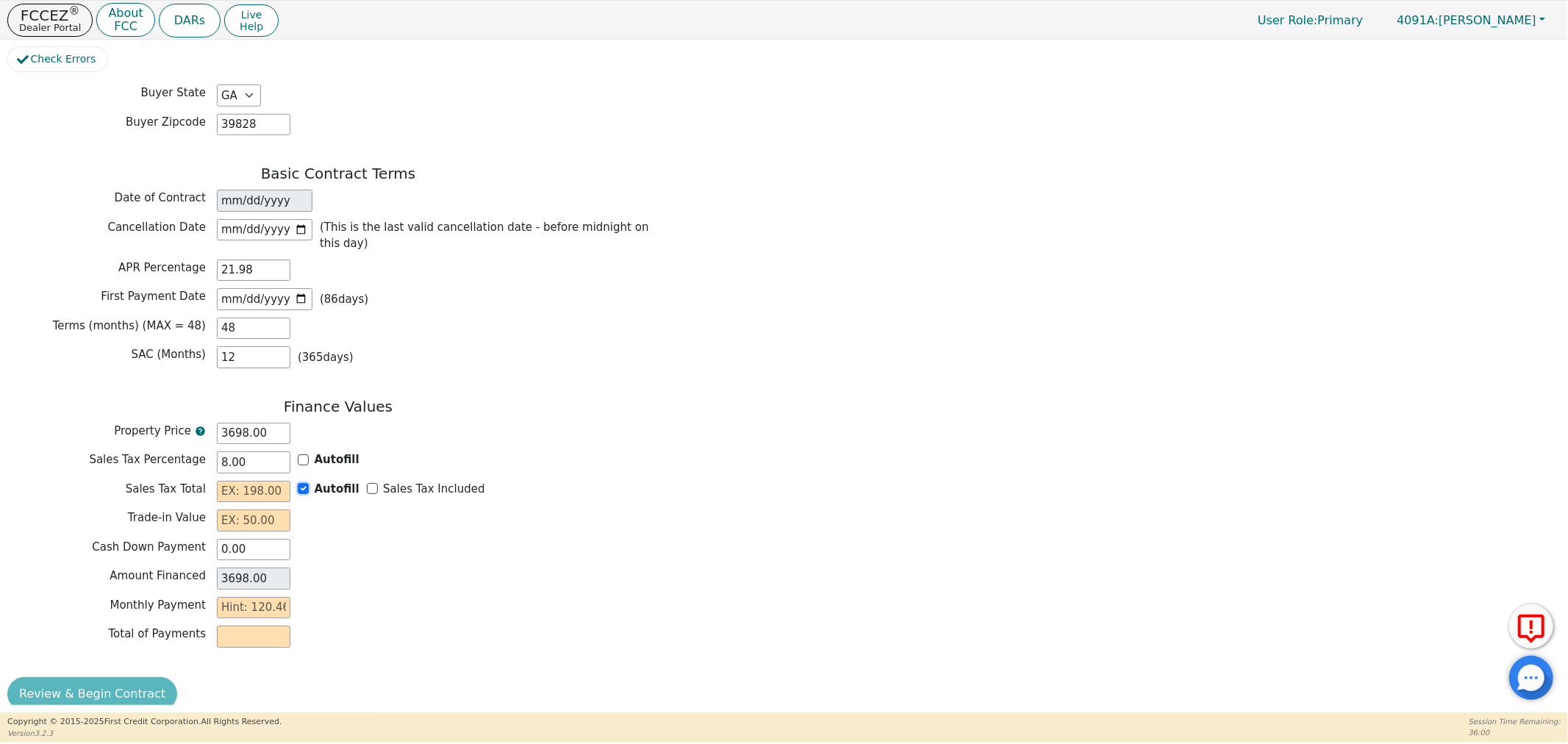
type input "3993.84"
click at [247, 509] on input "text" at bounding box center [253, 520] width 73 height 22
type input "0.00"
click at [240, 597] on input "text" at bounding box center [253, 607] width 73 height 22
type input "13"
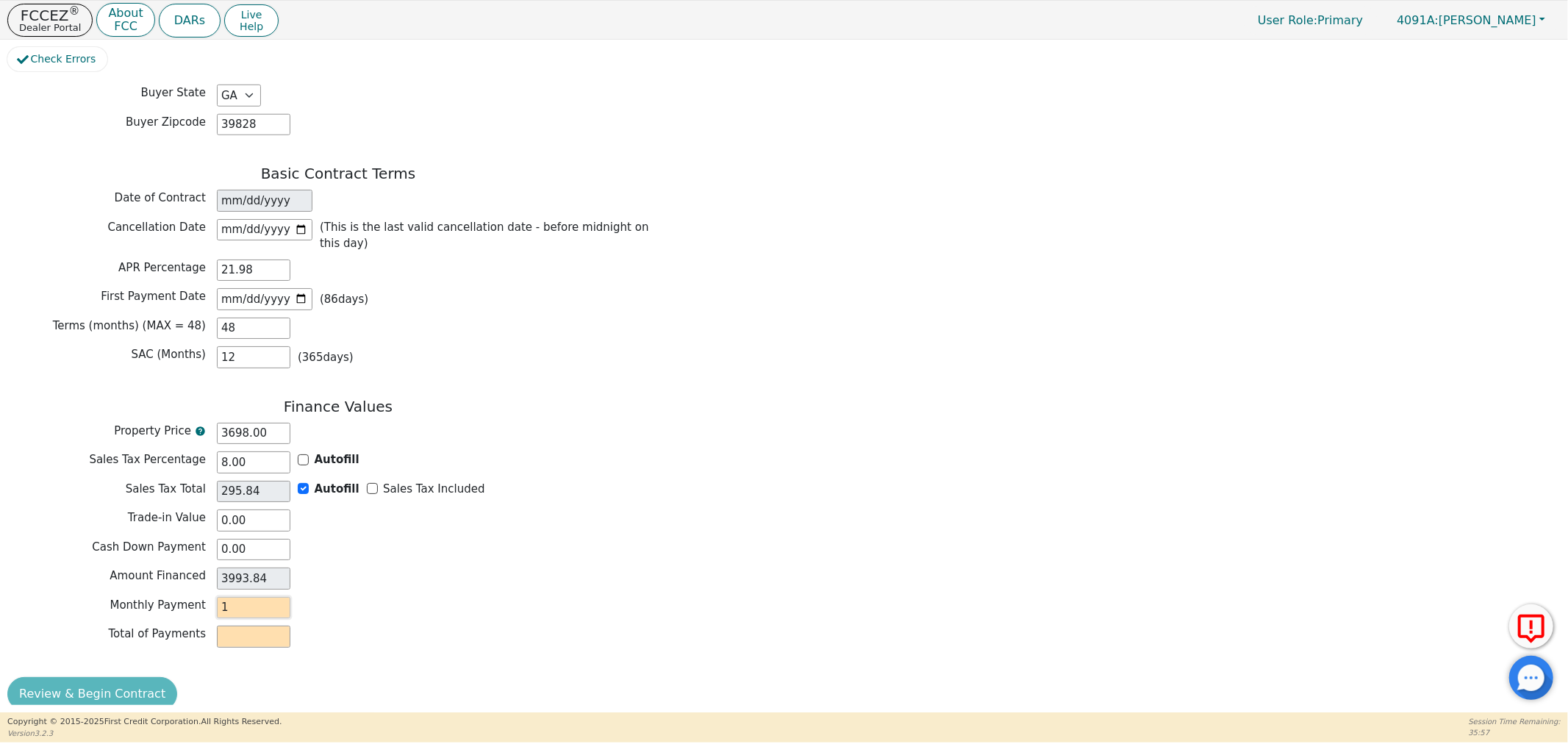
type input "624.00"
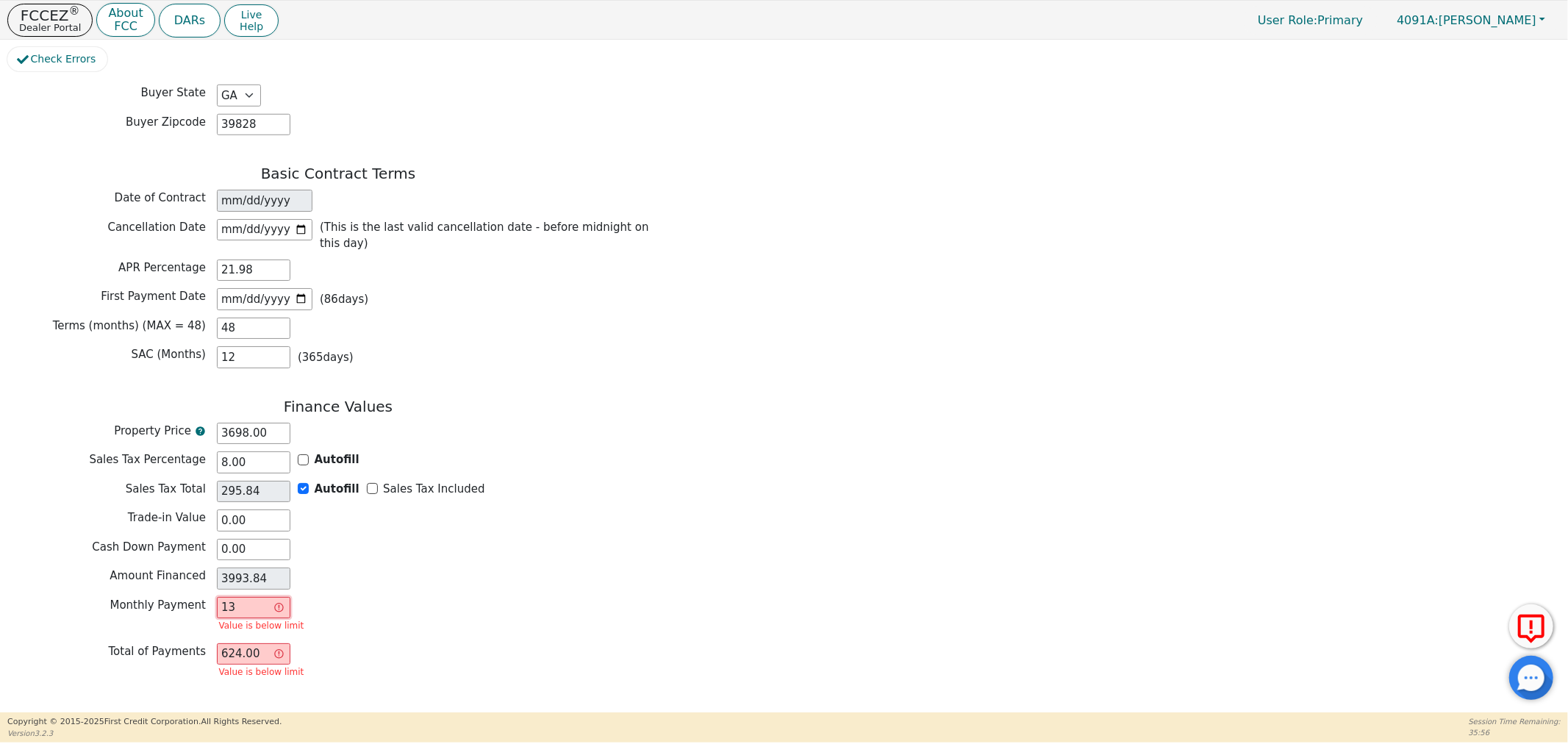
type input "130"
type input "6240.00"
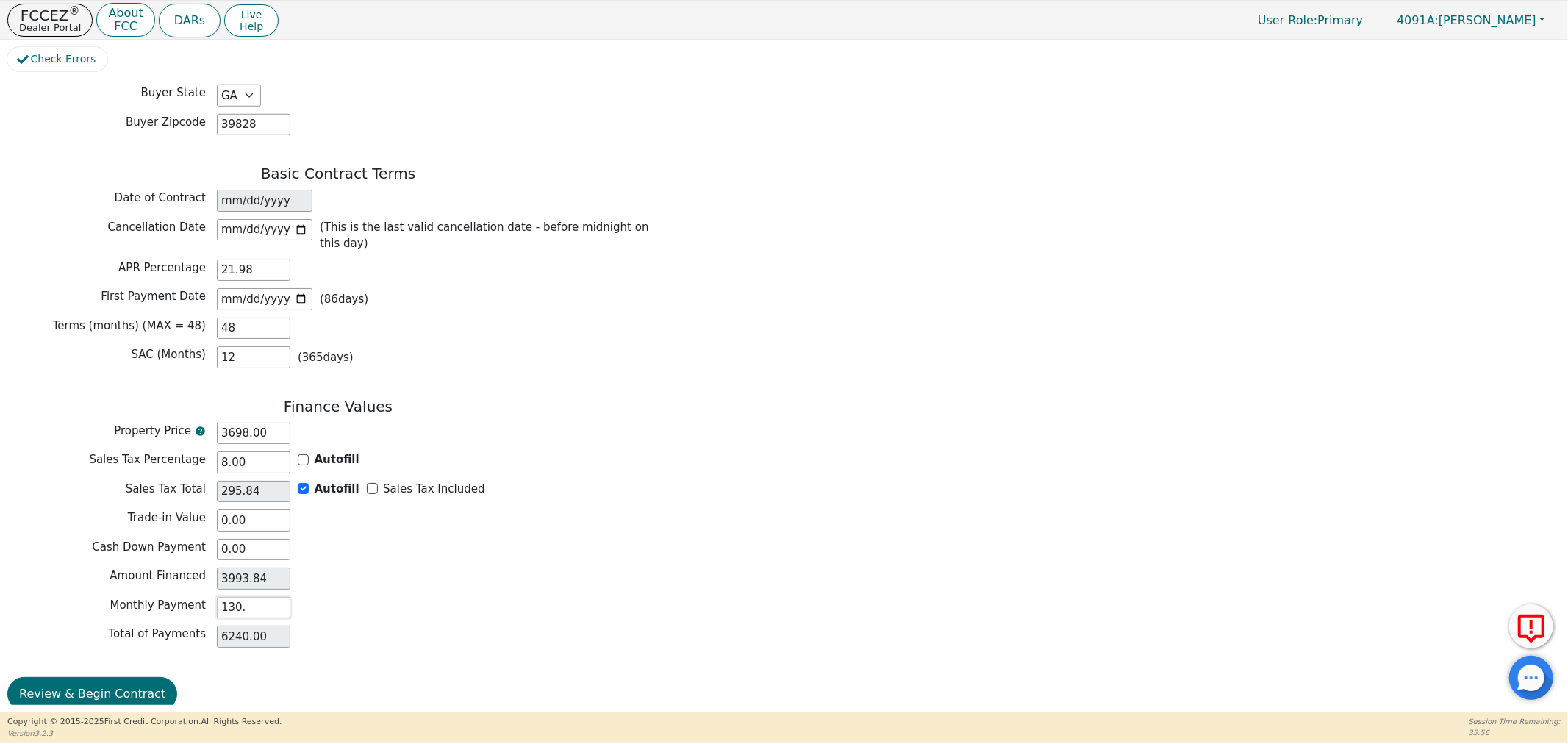
type input "130.1"
type input "6244.80"
type input "130.10"
click at [89, 685] on button "Review & Begin Contract" at bounding box center [92, 694] width 170 height 34
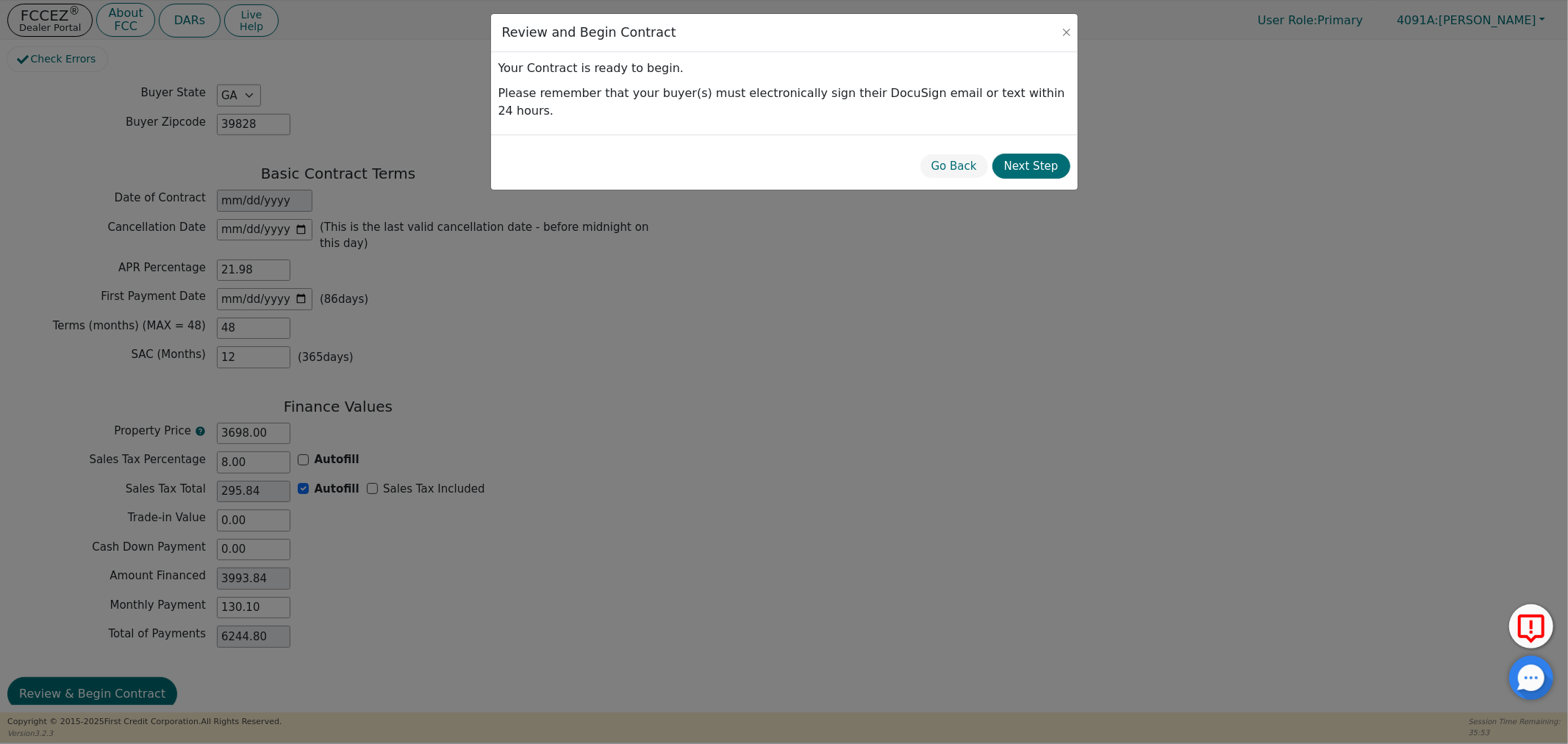
drag, startPoint x: 1036, startPoint y: 136, endPoint x: 1097, endPoint y: 172, distance: 70.8
click at [1039, 154] on button "Next Step" at bounding box center [1031, 167] width 78 height 26
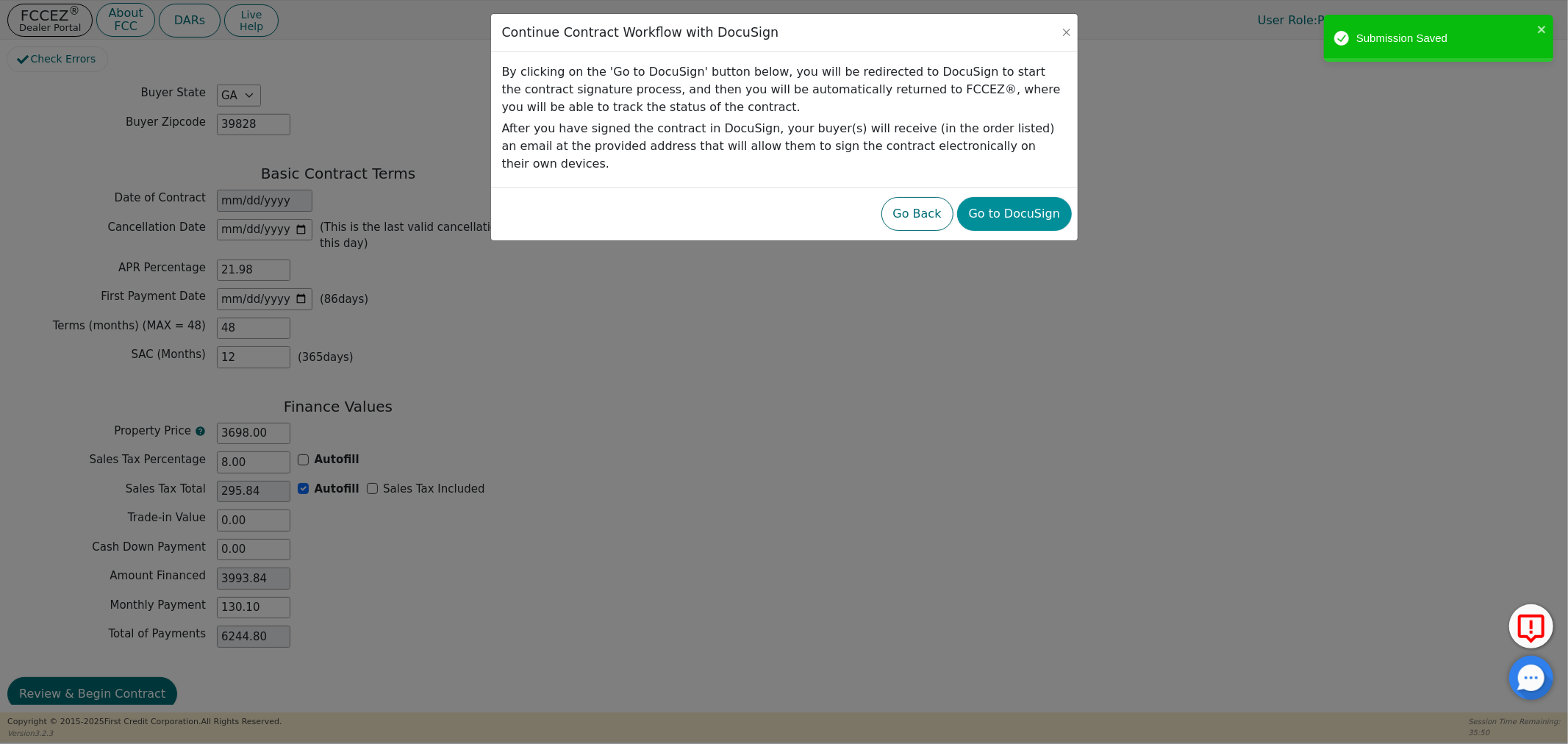
click at [1001, 197] on button "Go to DocuSign" at bounding box center [1014, 214] width 115 height 34
